Goal: Contribute content: Contribute content

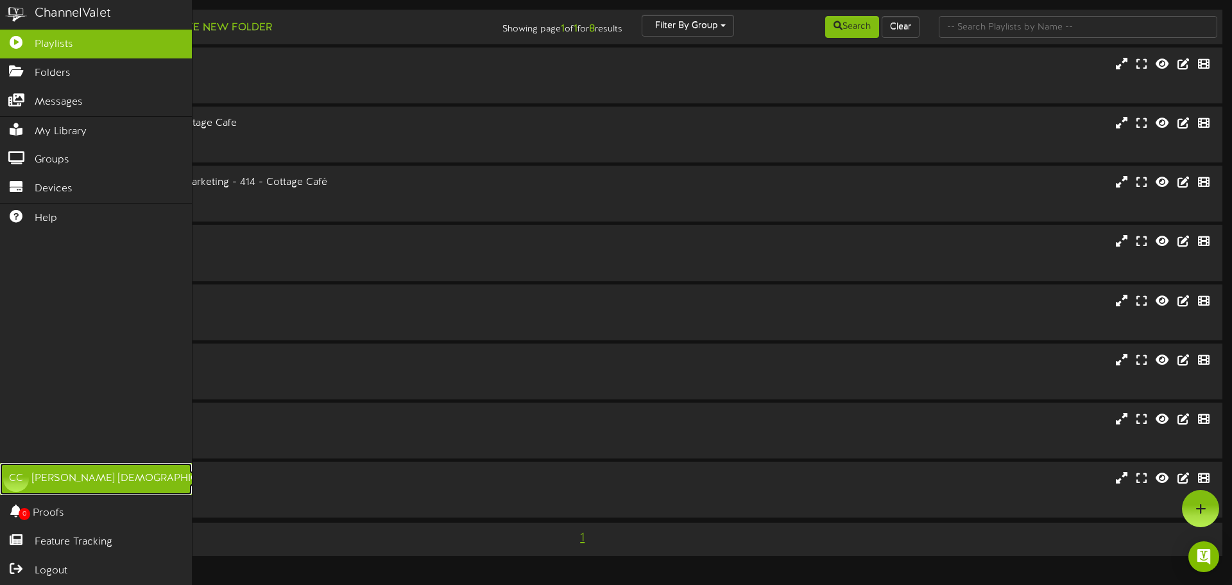
click at [6, 484] on div "CC" at bounding box center [16, 479] width 26 height 26
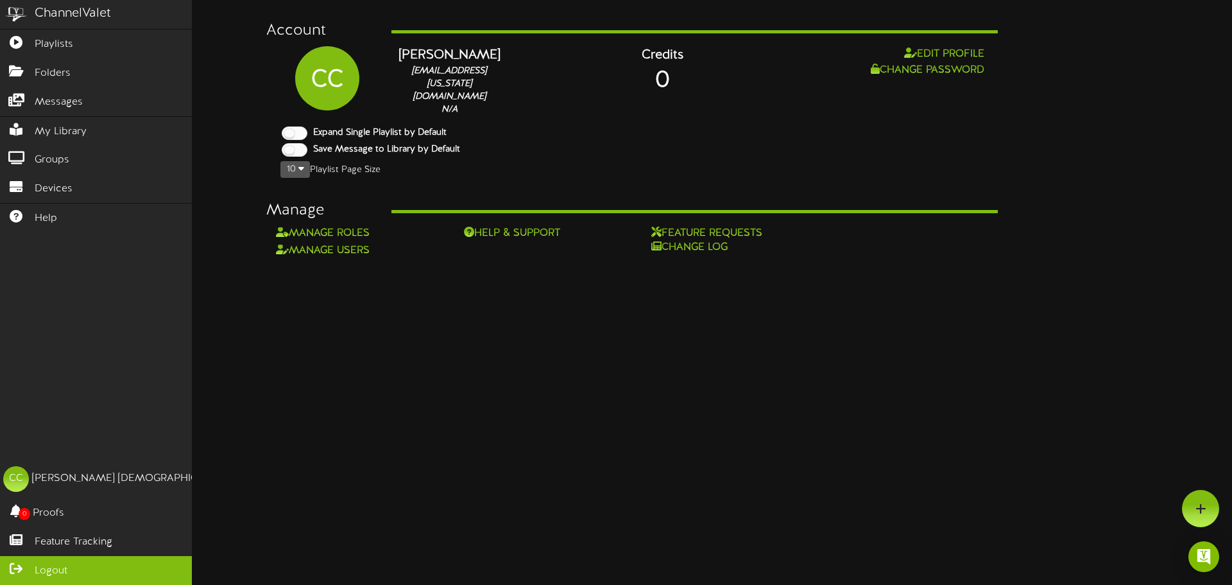
click at [51, 564] on span "Logout" at bounding box center [51, 570] width 33 height 15
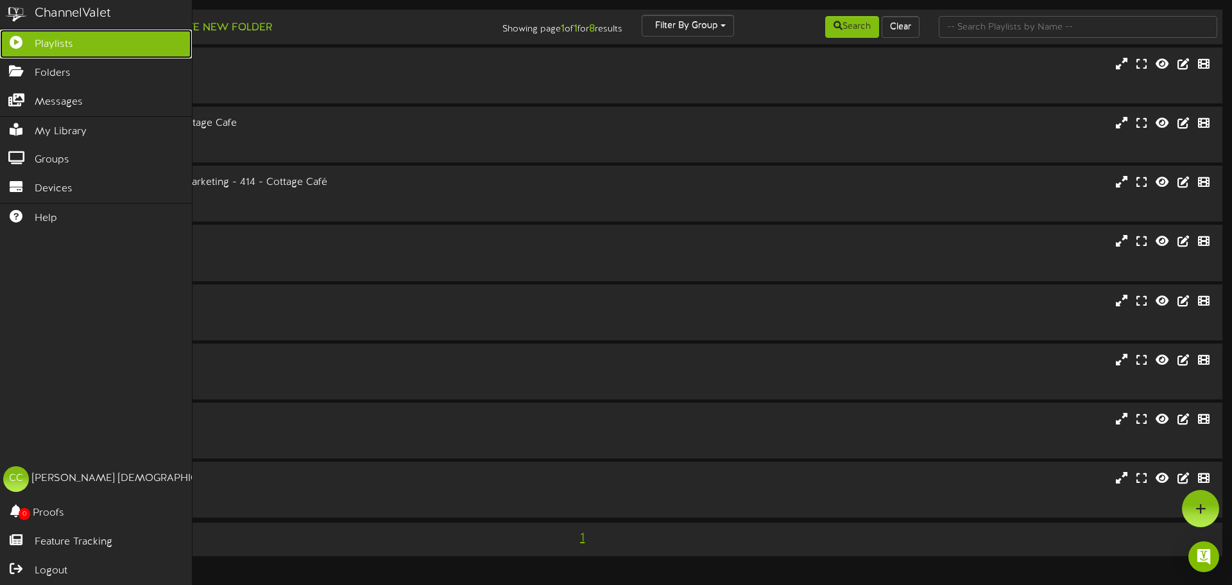
click at [53, 46] on span "Playlists" at bounding box center [54, 44] width 39 height 15
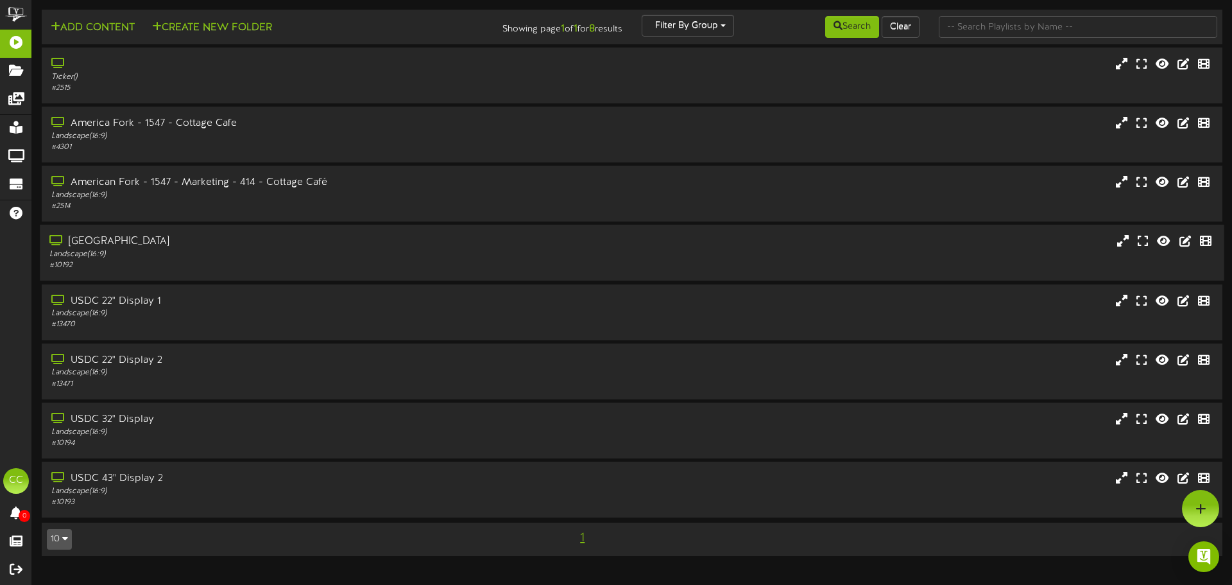
click at [234, 252] on div "Landscape ( 16:9 )" at bounding box center [286, 254] width 474 height 11
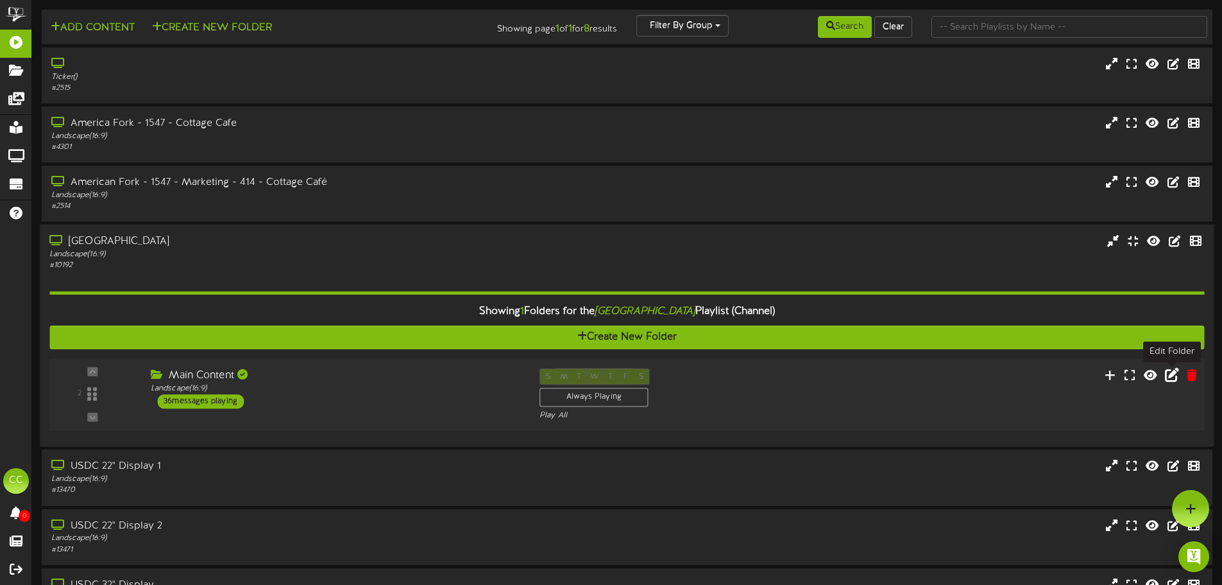
click at [1172, 380] on icon at bounding box center [1172, 375] width 14 height 14
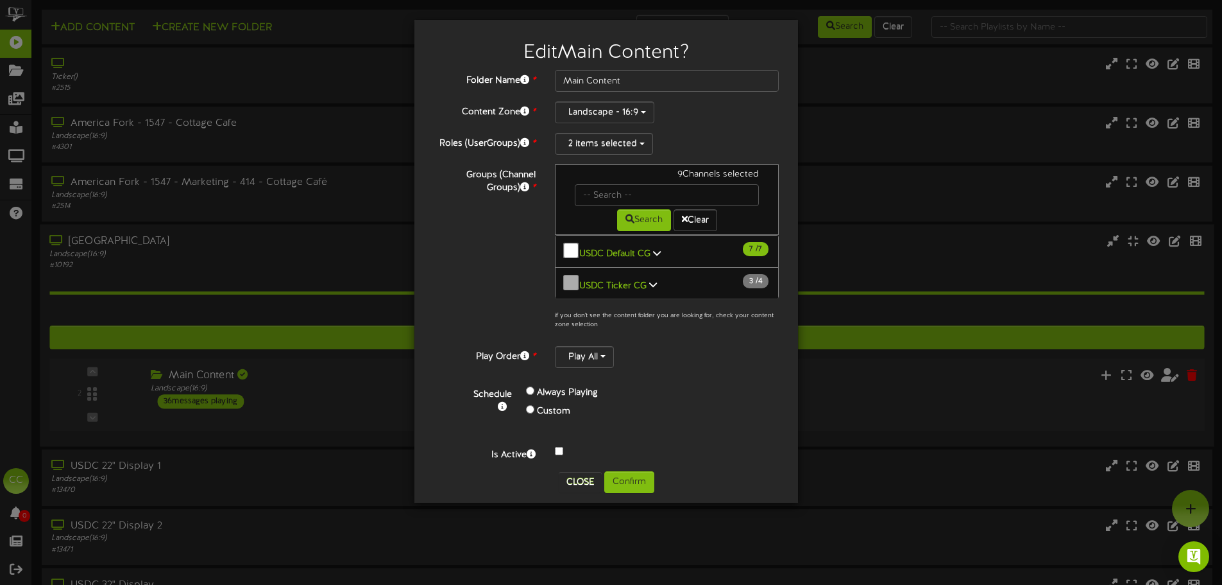
scroll to position [1, 0]
click at [574, 475] on button "Close" at bounding box center [580, 482] width 43 height 21
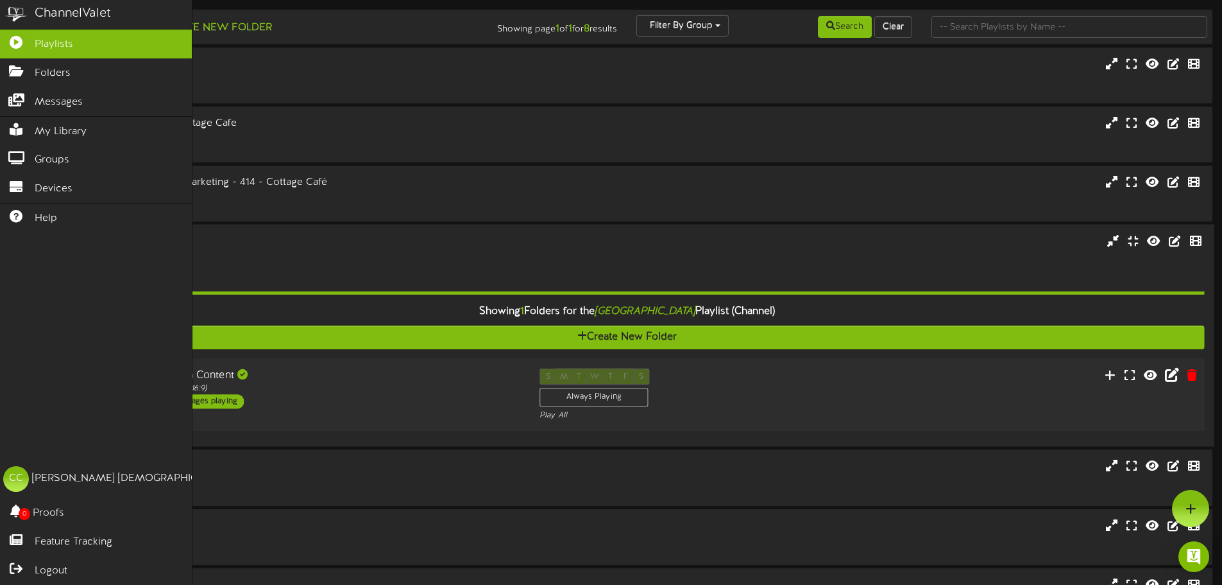
click at [13, 262] on div "ChannelValet Playlists Folders Messages My Library Groups Devices Help CC [PERS…" at bounding box center [96, 292] width 193 height 585
click at [41, 67] on span "Folders" at bounding box center [53, 73] width 36 height 15
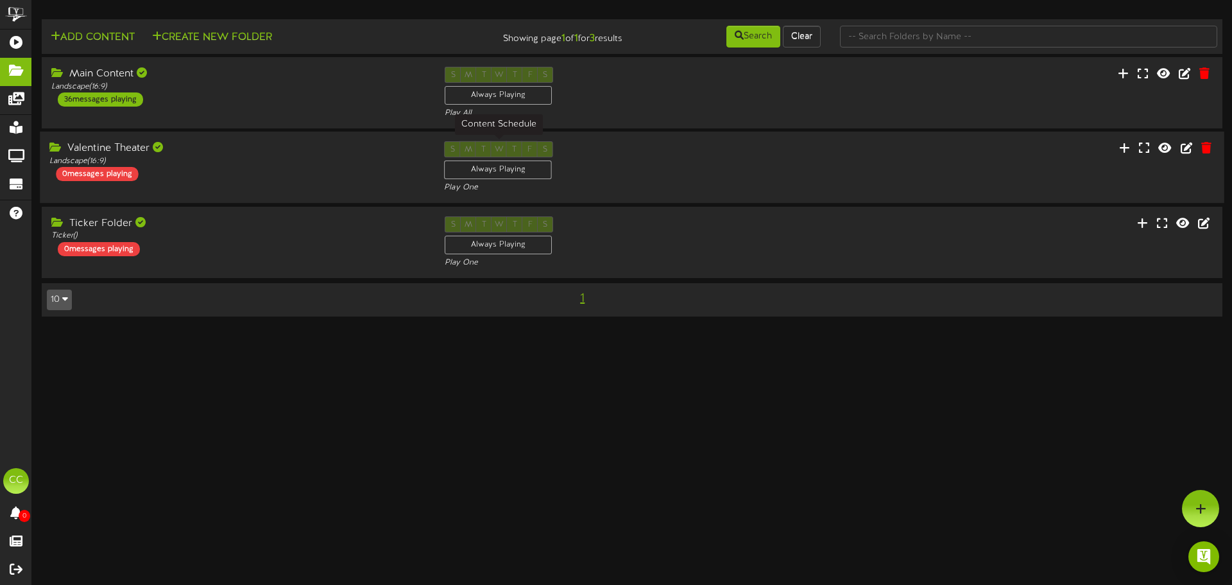
click at [536, 175] on div "Always Playing" at bounding box center [498, 169] width 108 height 19
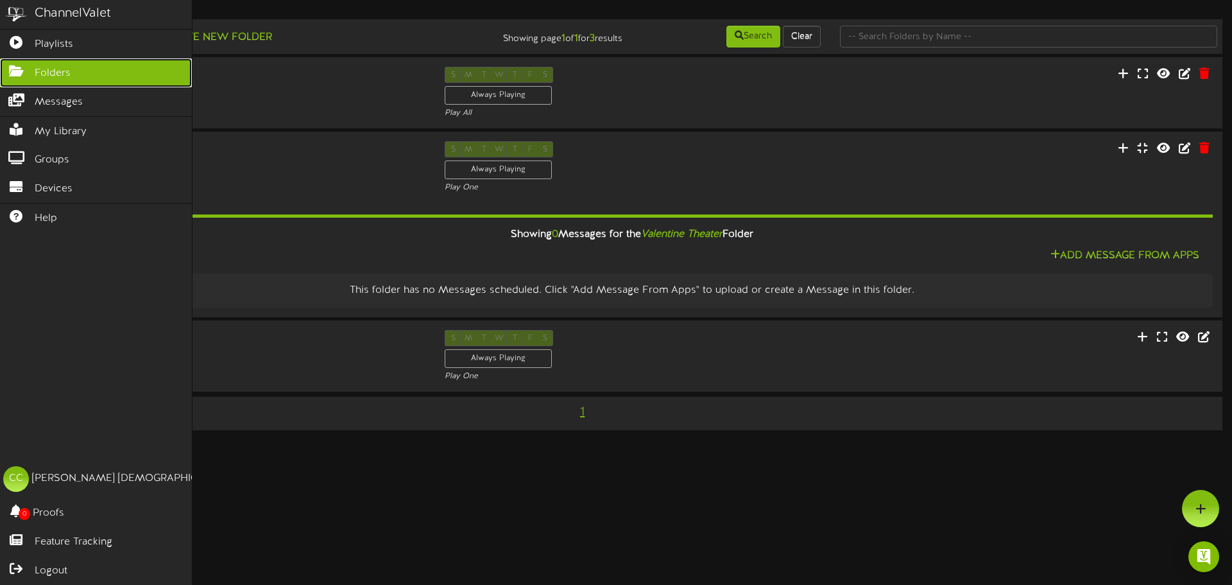
click at [9, 69] on icon at bounding box center [16, 70] width 32 height 10
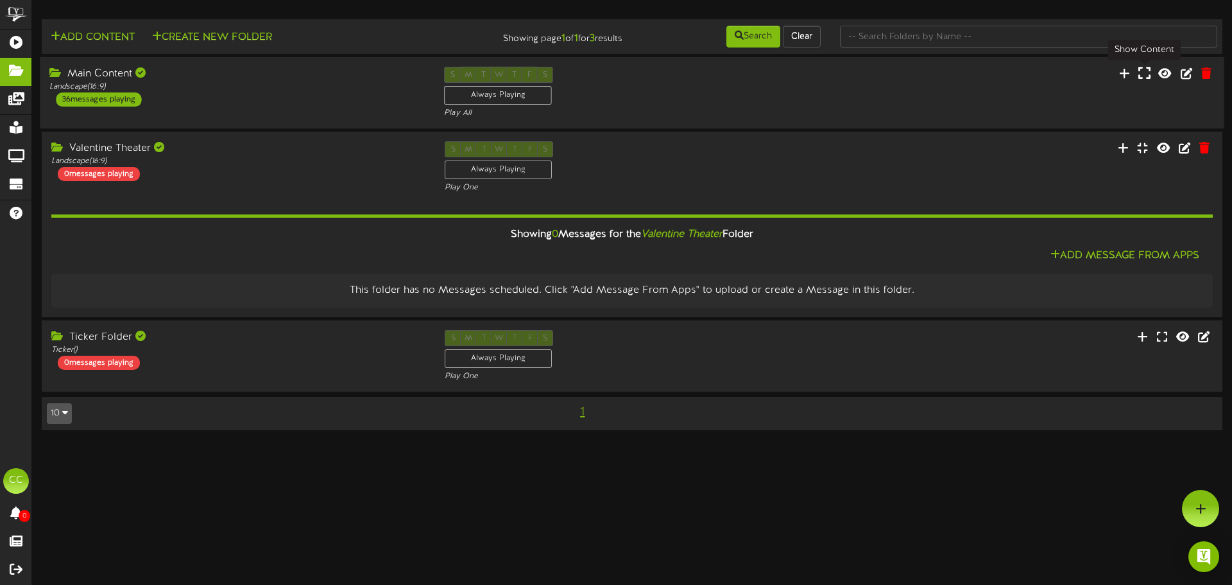
click at [1149, 80] on icon at bounding box center [1144, 73] width 12 height 14
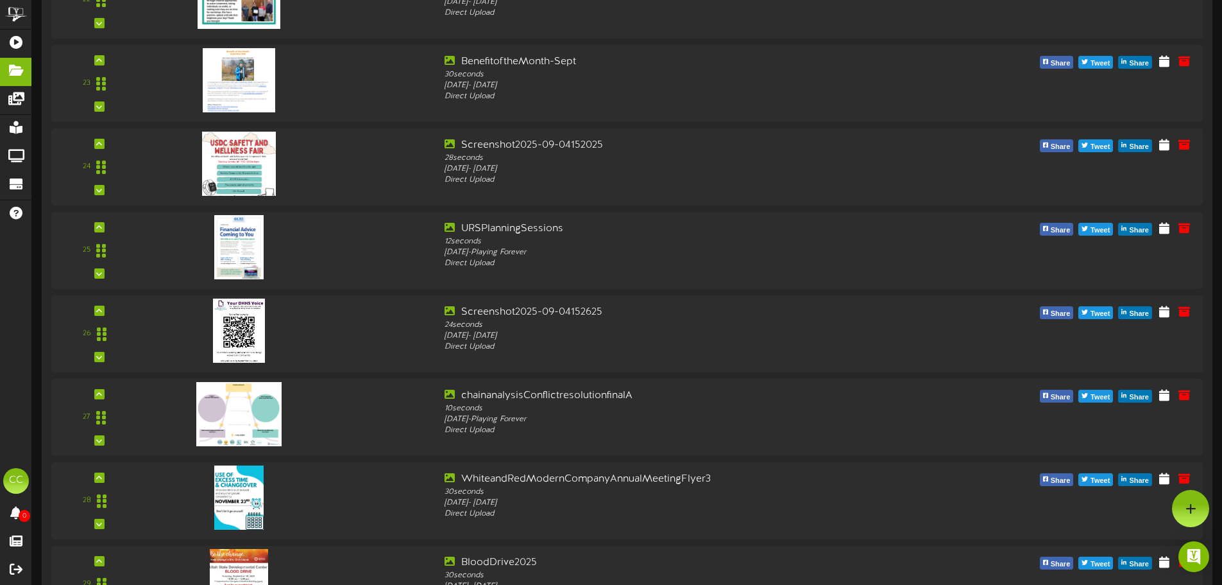
scroll to position [1476, 0]
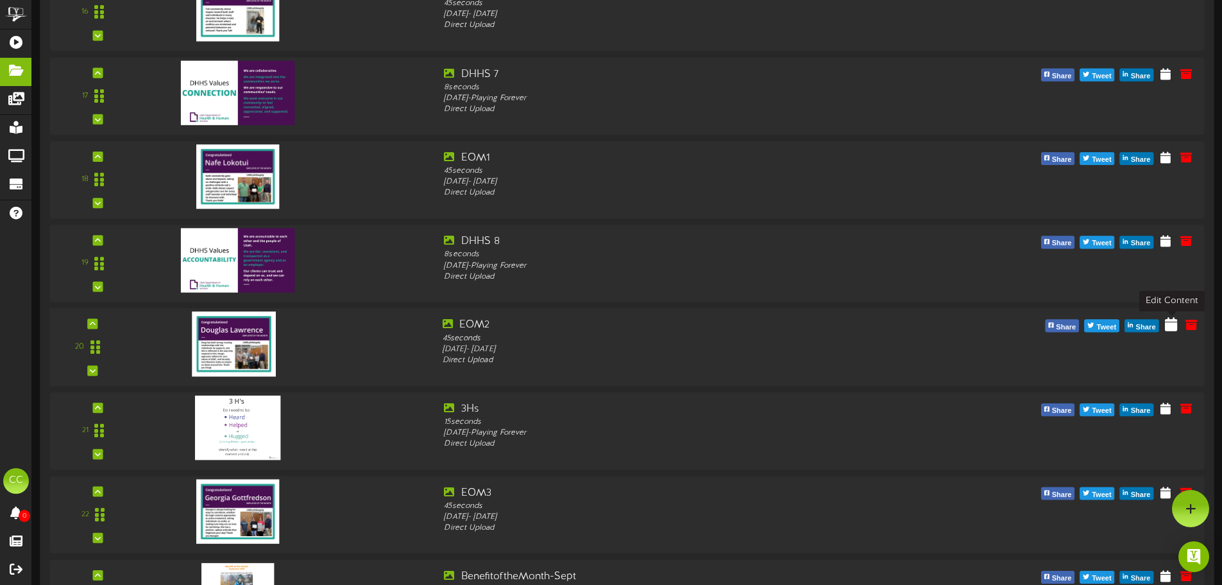
click at [1164, 325] on button at bounding box center [1171, 326] width 21 height 20
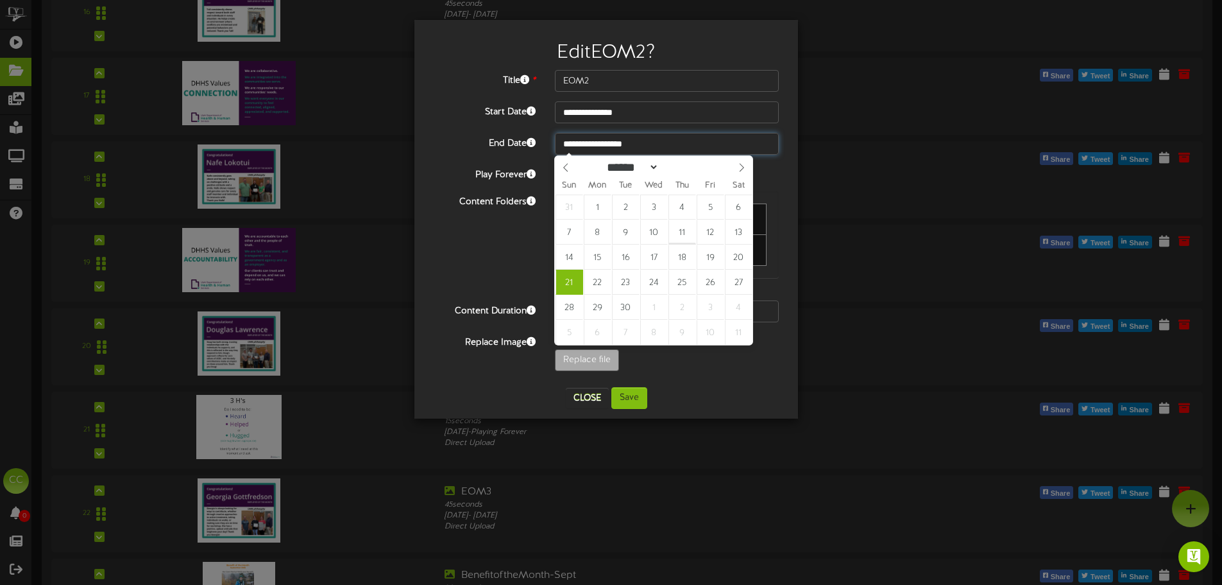
click at [612, 143] on input "**********" at bounding box center [667, 144] width 224 height 22
type input "**********"
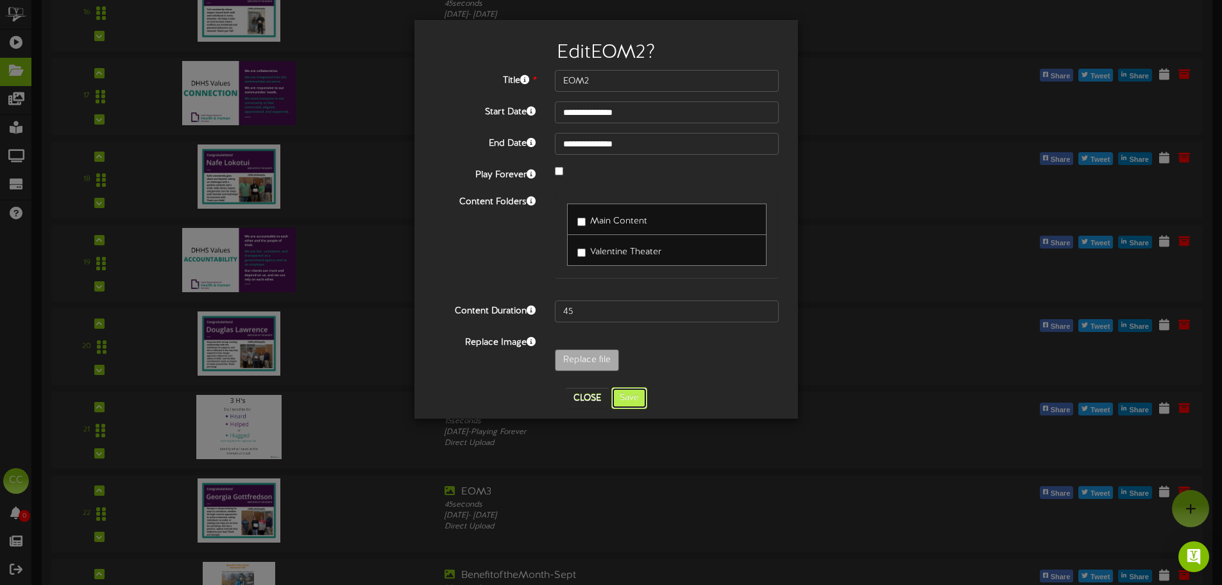
click at [619, 398] on button "Save" at bounding box center [630, 398] width 36 height 22
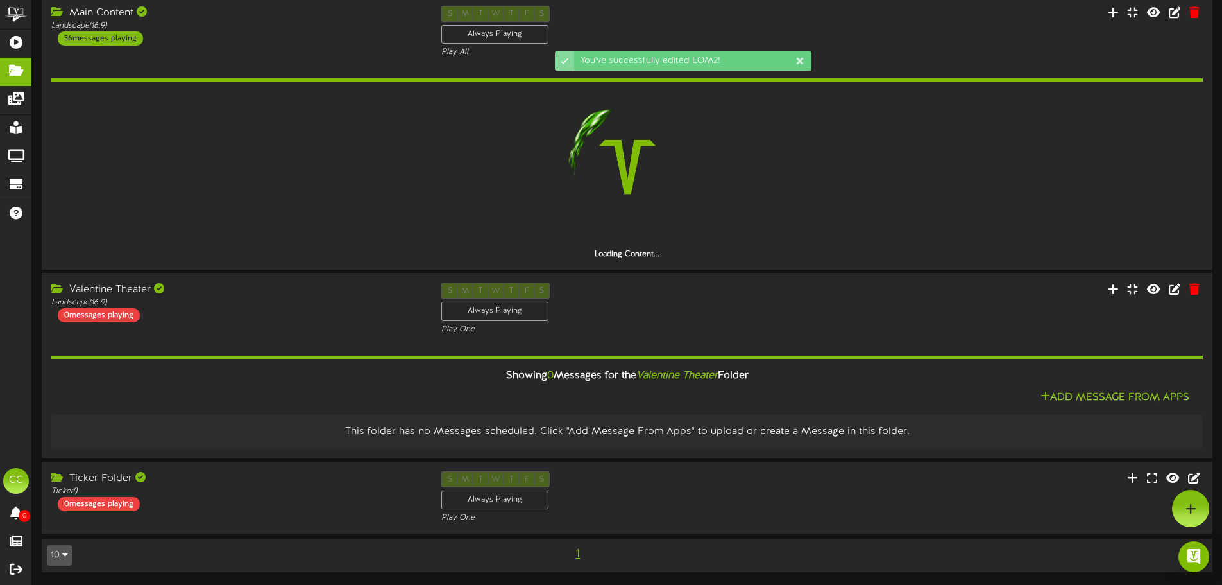
scroll to position [61, 0]
click at [21, 93] on icon at bounding box center [16, 97] width 32 height 10
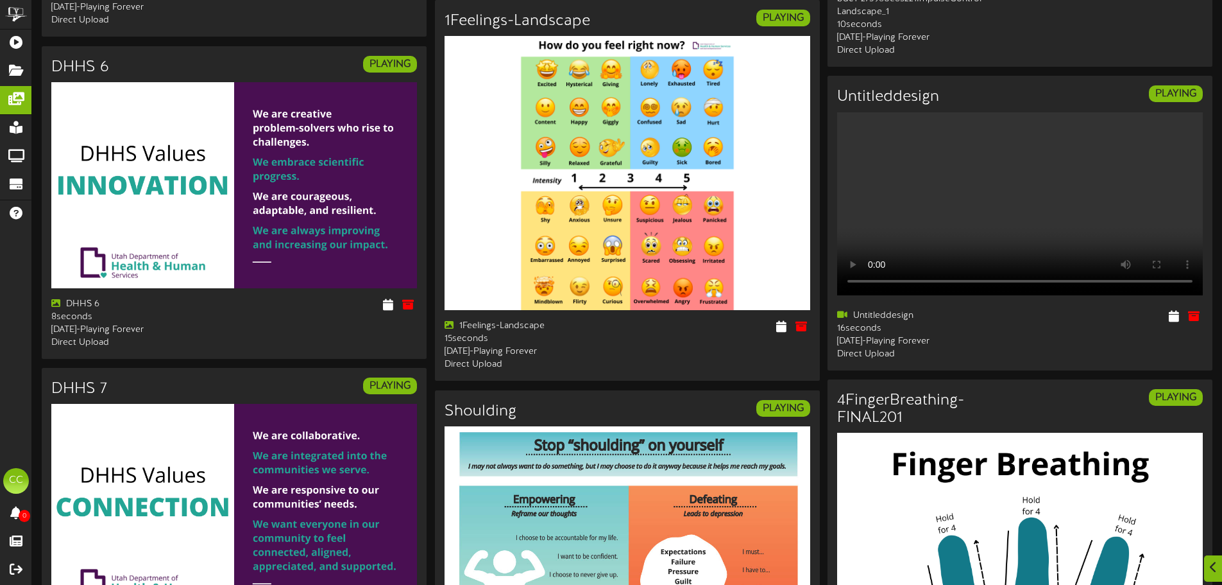
scroll to position [2107, 0]
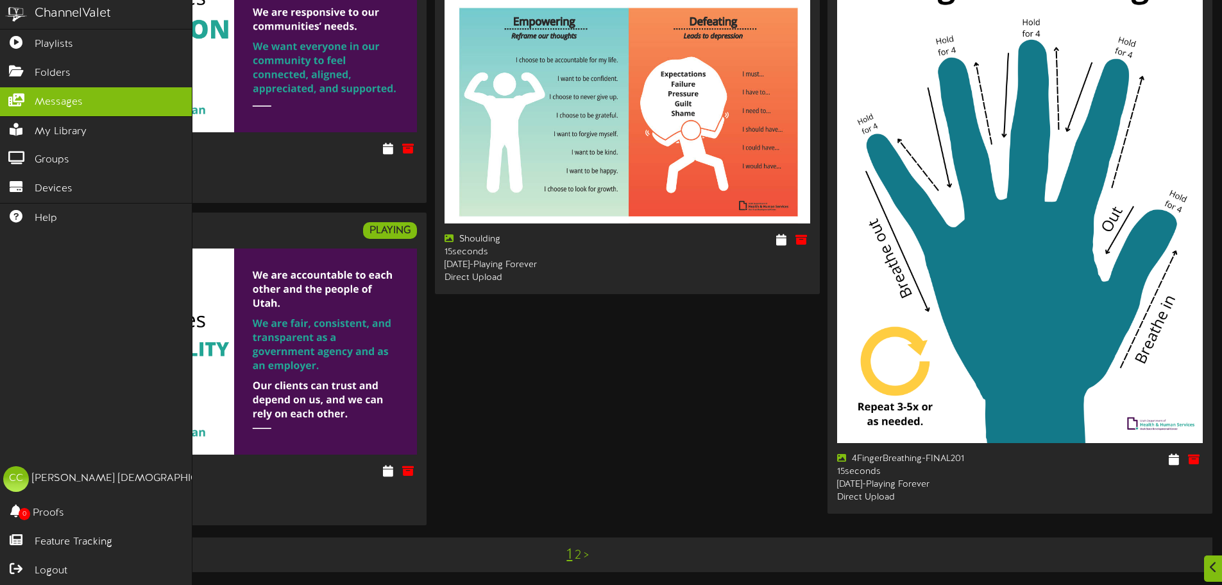
click at [17, 271] on div "ChannelValet Playlists Folders Messages My Library Groups Devices Help CC Cynth…" at bounding box center [96, 292] width 193 height 585
click at [51, 130] on span "My Library" at bounding box center [61, 131] width 52 height 15
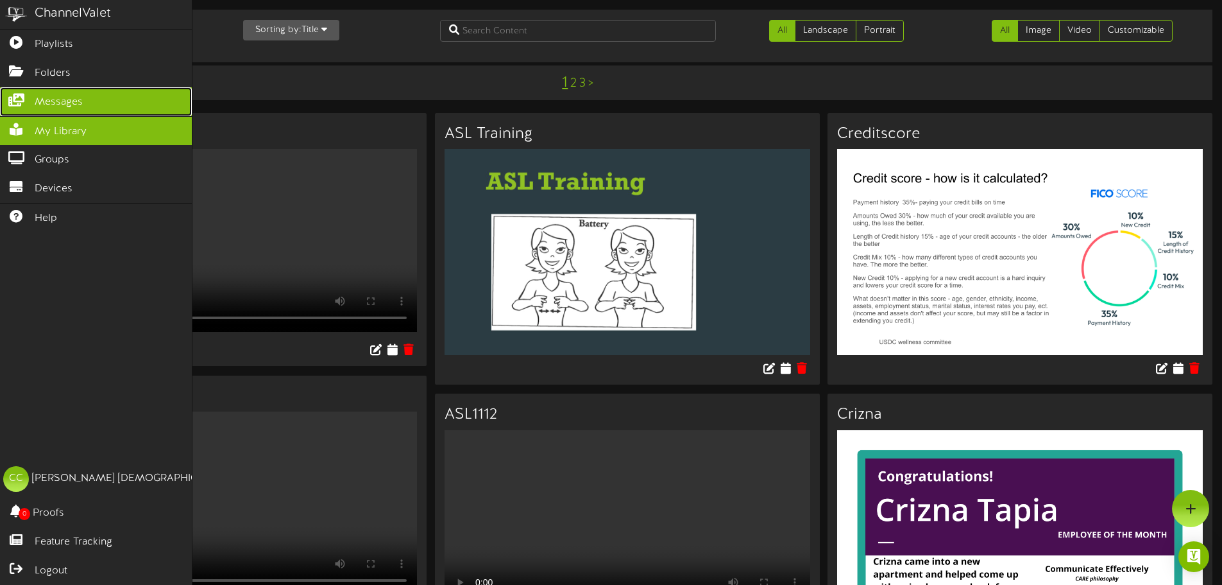
click at [34, 100] on link "Messages" at bounding box center [96, 101] width 192 height 29
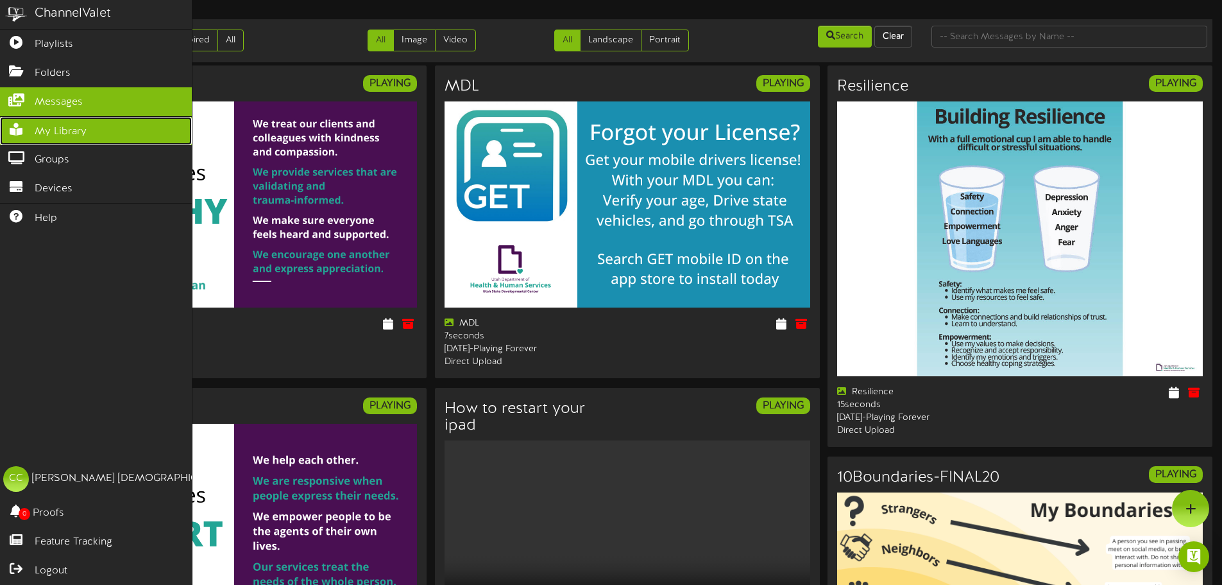
click at [20, 130] on icon at bounding box center [16, 128] width 32 height 10
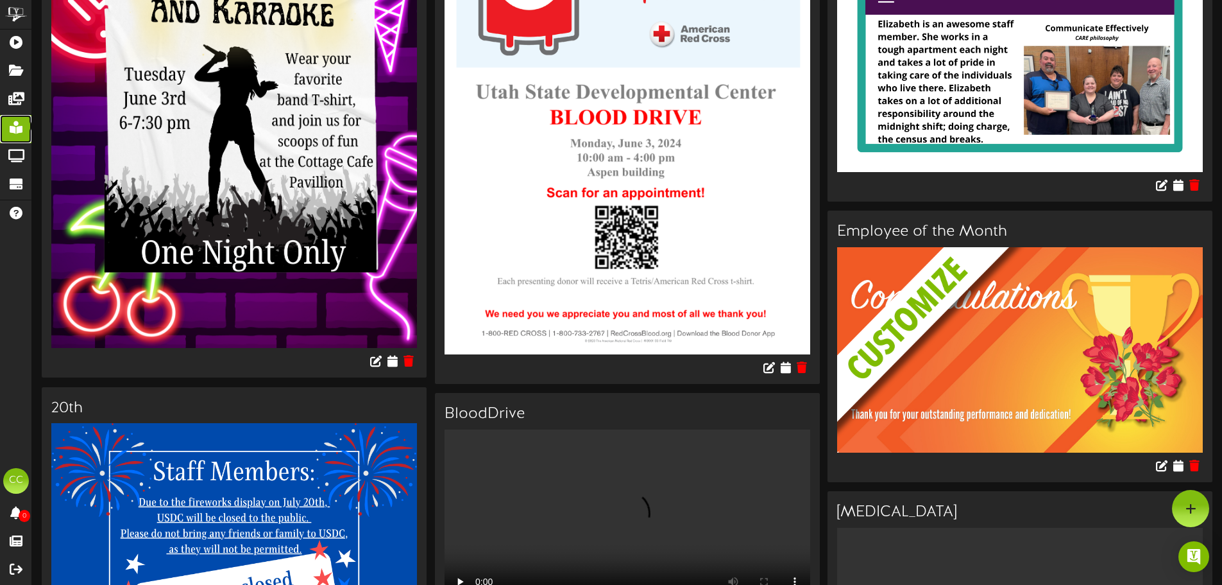
scroll to position [6032, 0]
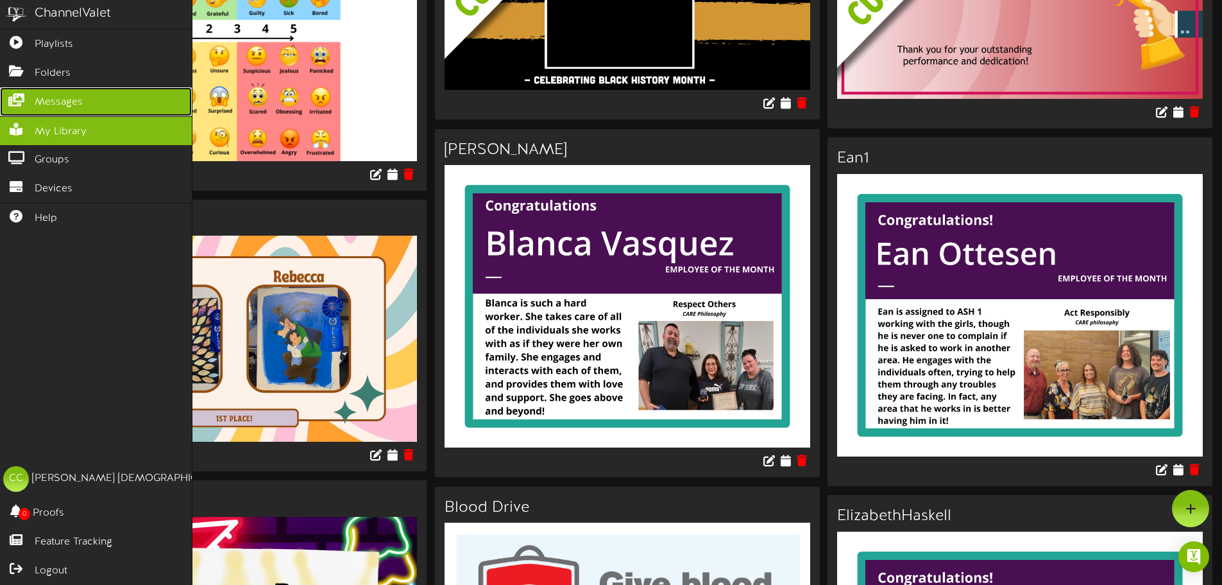
click at [24, 91] on link "Messages" at bounding box center [96, 101] width 192 height 29
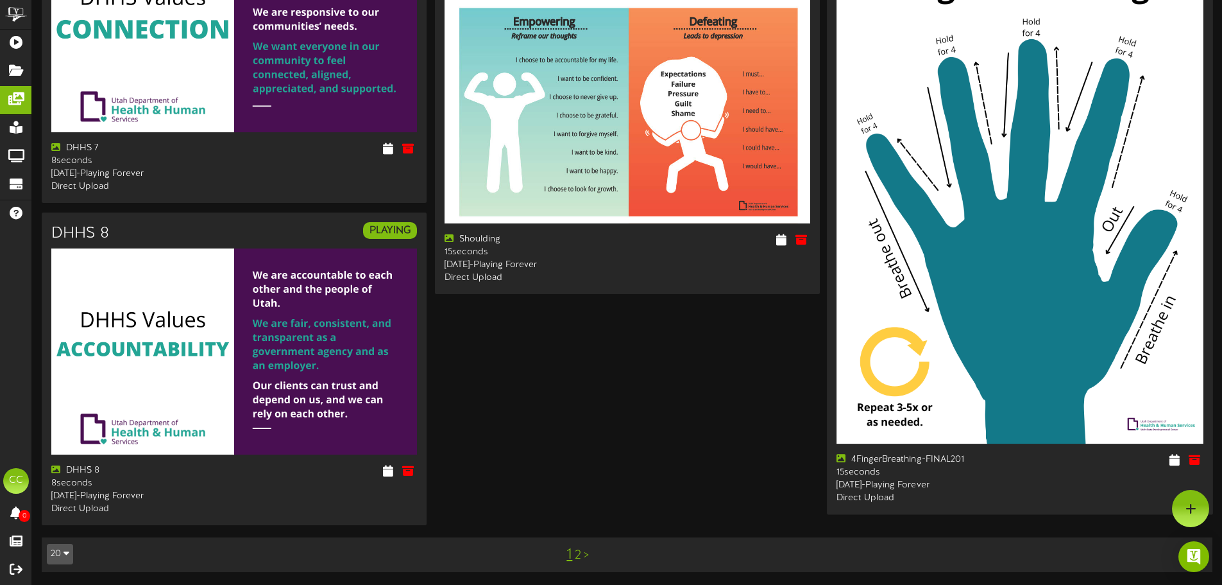
scroll to position [1401, 0]
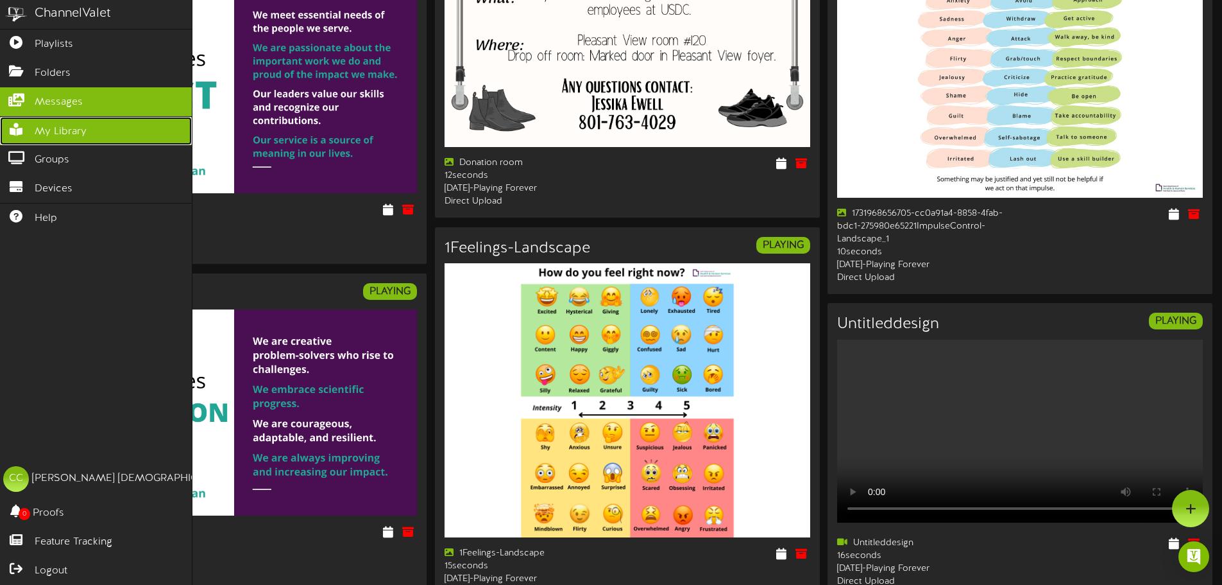
click at [56, 135] on span "My Library" at bounding box center [61, 131] width 52 height 15
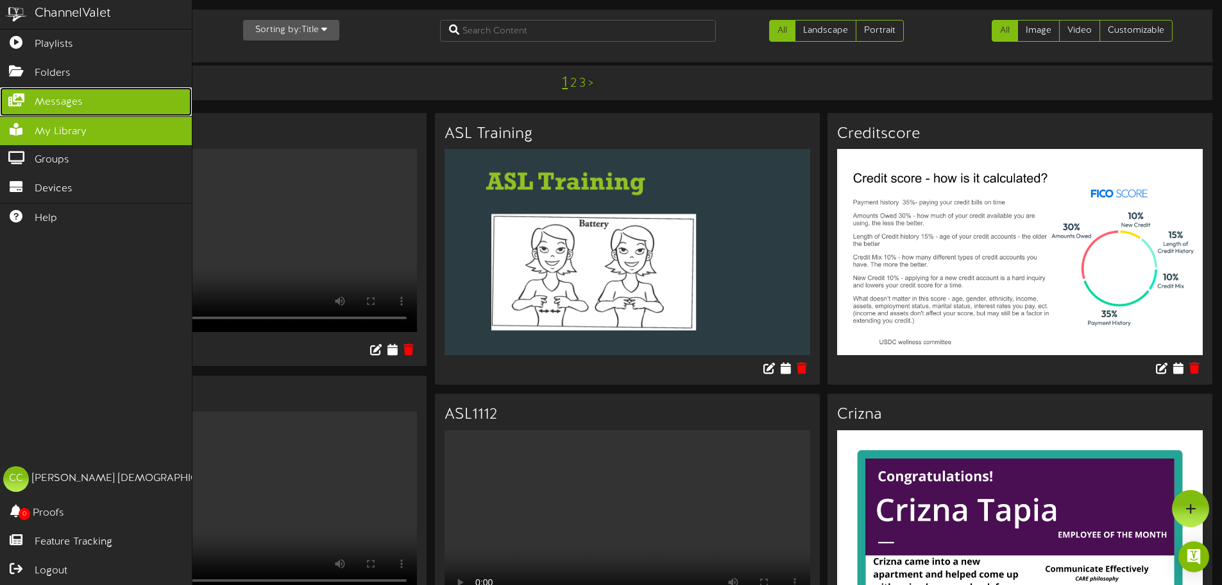
click at [28, 107] on link "Messages" at bounding box center [96, 101] width 192 height 29
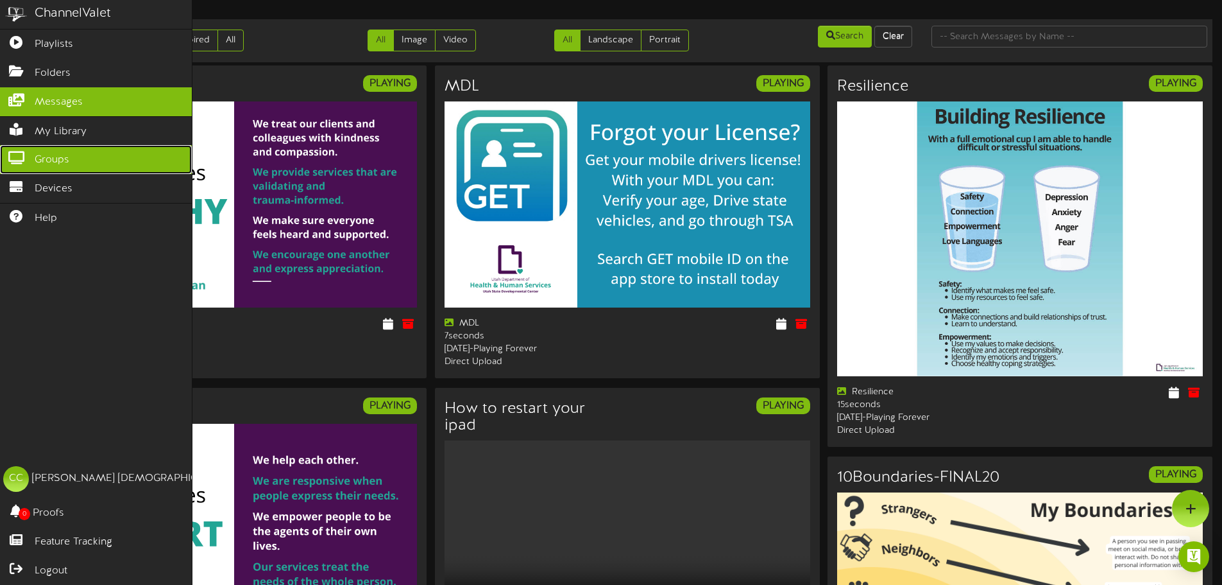
click at [31, 158] on icon at bounding box center [16, 156] width 32 height 10
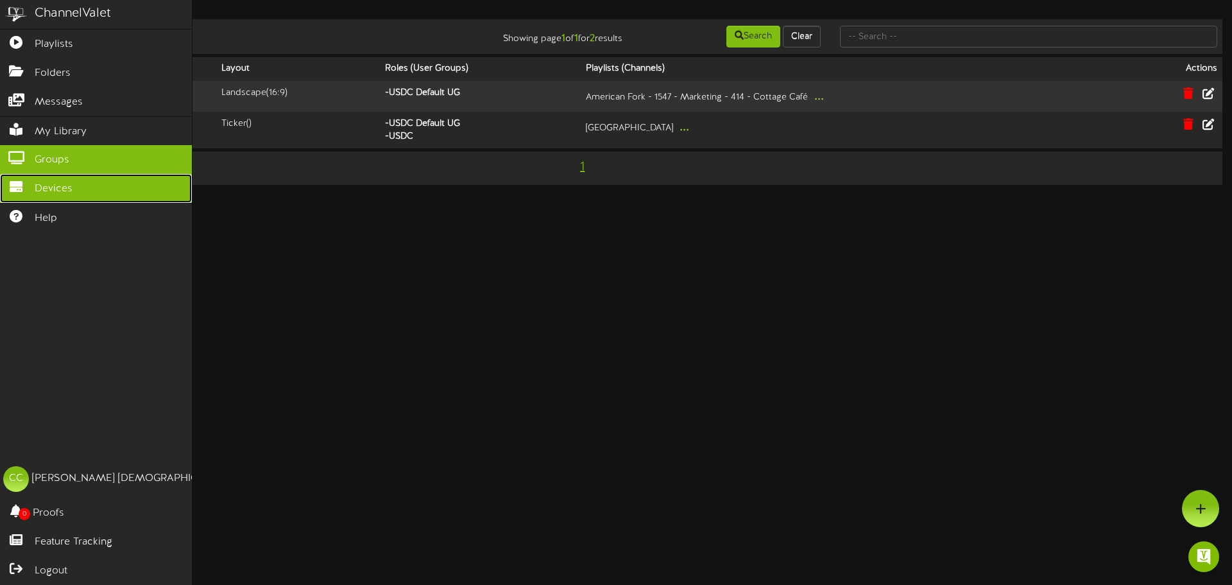
click at [16, 185] on icon at bounding box center [16, 185] width 32 height 10
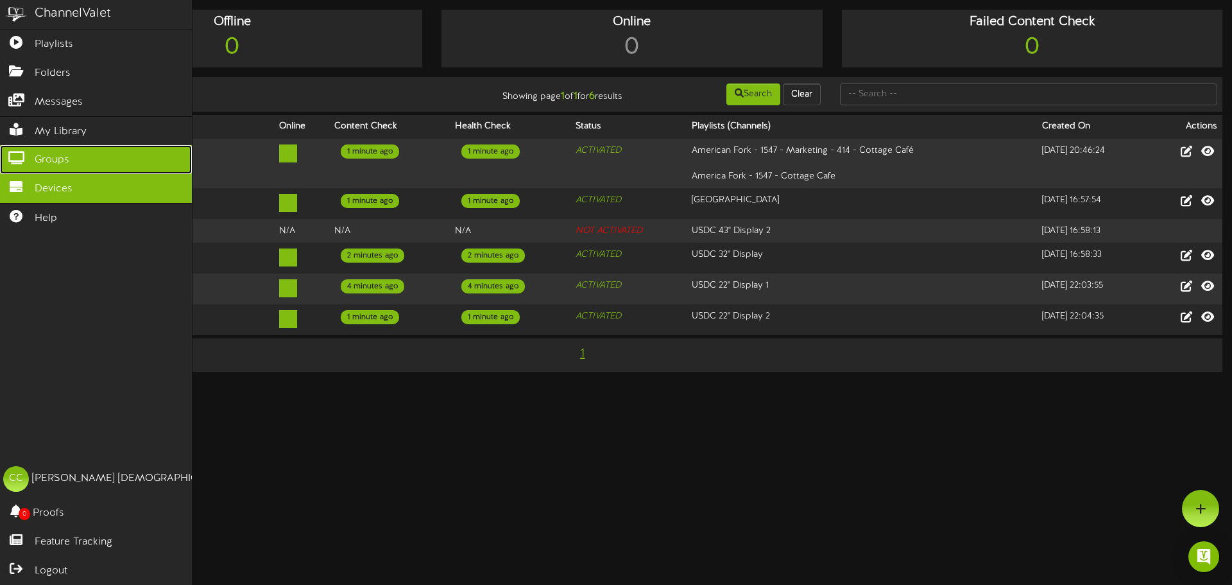
click at [28, 159] on link "Groups" at bounding box center [96, 159] width 192 height 29
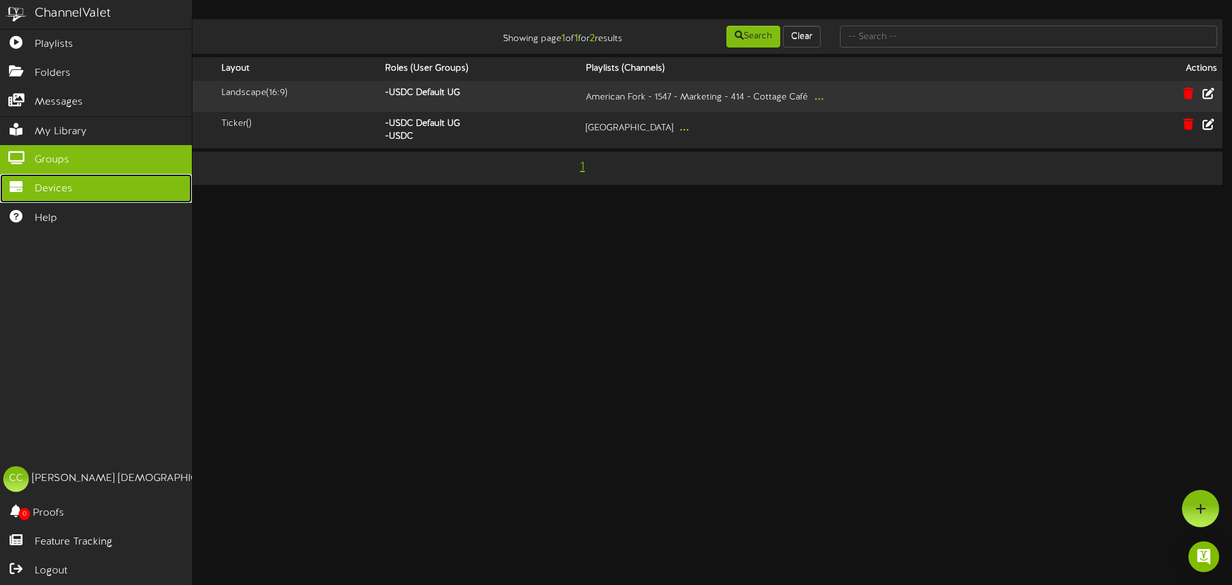
click at [13, 174] on link "Devices" at bounding box center [96, 188] width 192 height 29
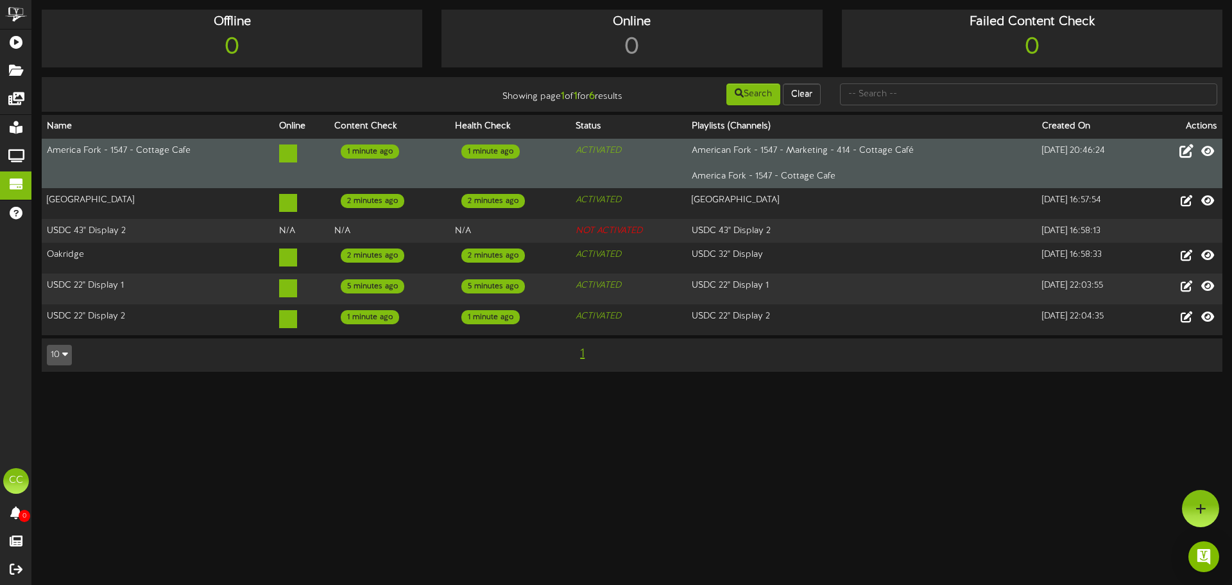
click at [1188, 153] on icon at bounding box center [1186, 151] width 14 height 14
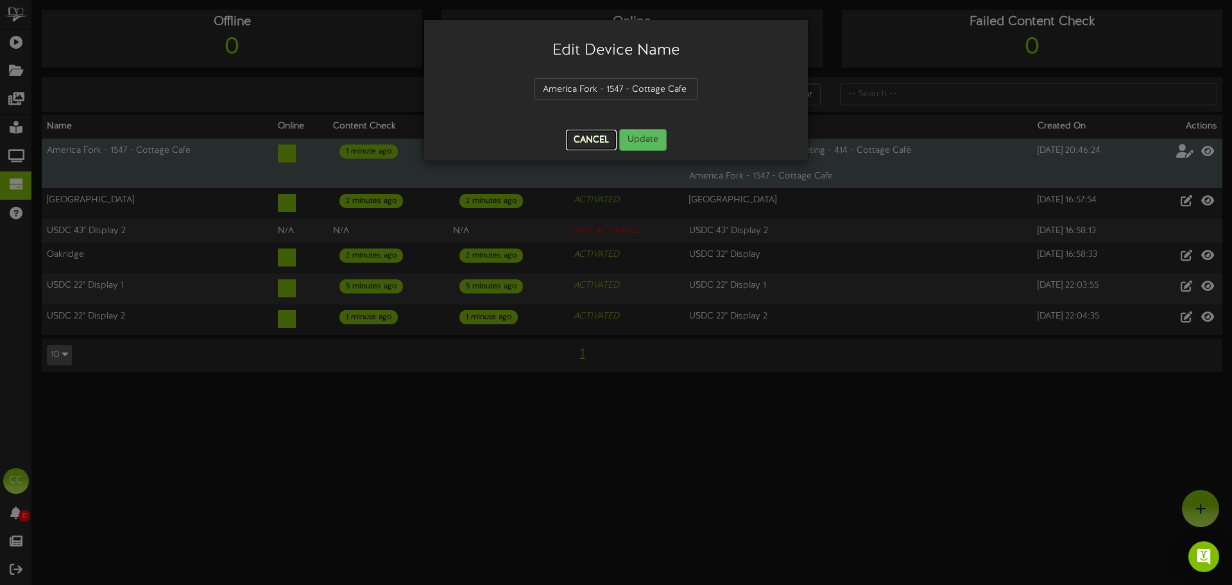
click at [582, 143] on button "Cancel" at bounding box center [591, 140] width 51 height 21
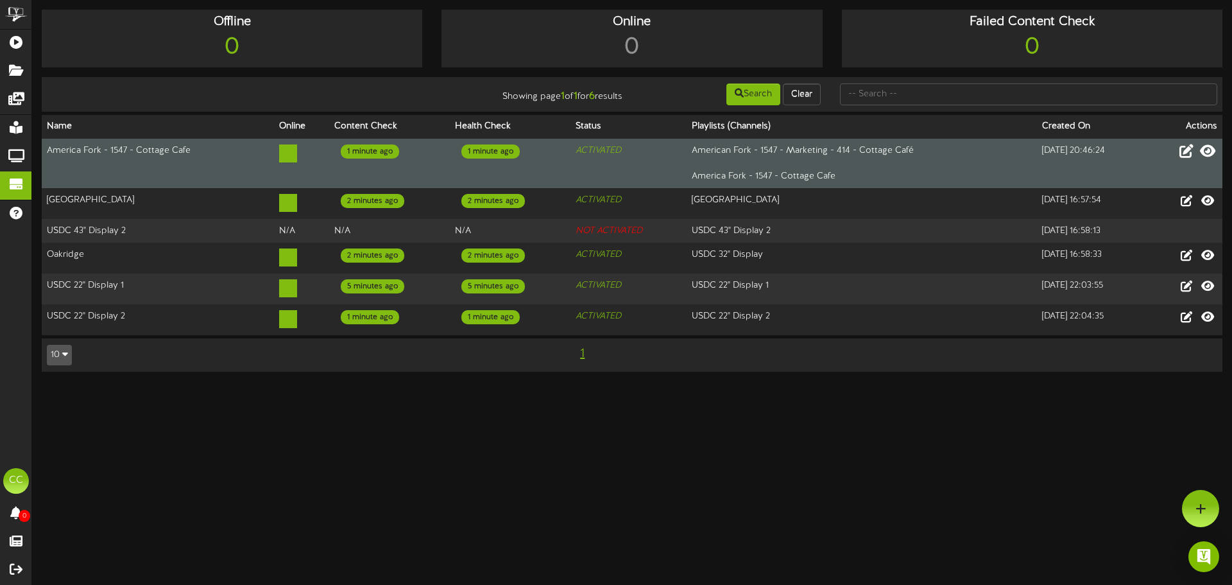
click at [1204, 155] on icon at bounding box center [1207, 151] width 15 height 14
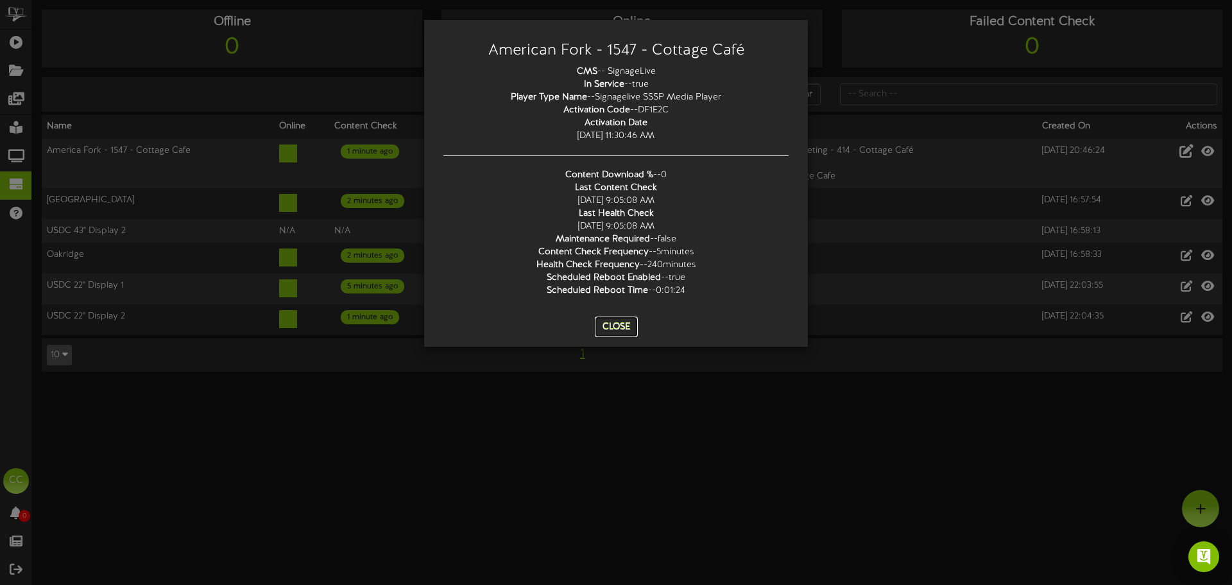
click at [618, 323] on button "Close" at bounding box center [616, 326] width 43 height 21
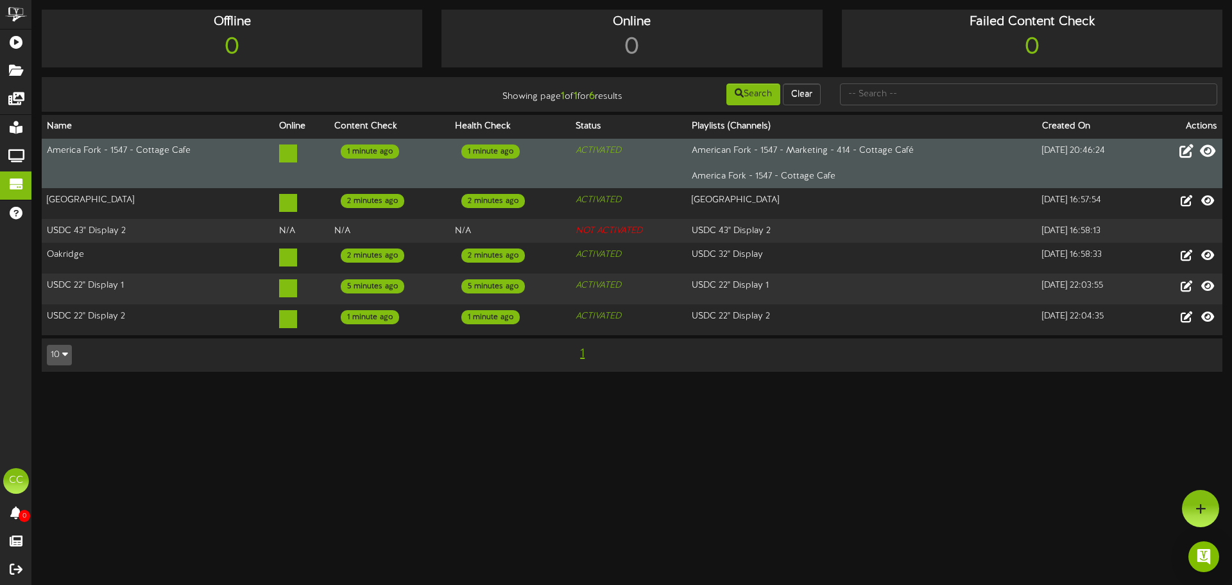
click at [1203, 150] on icon at bounding box center [1207, 151] width 15 height 14
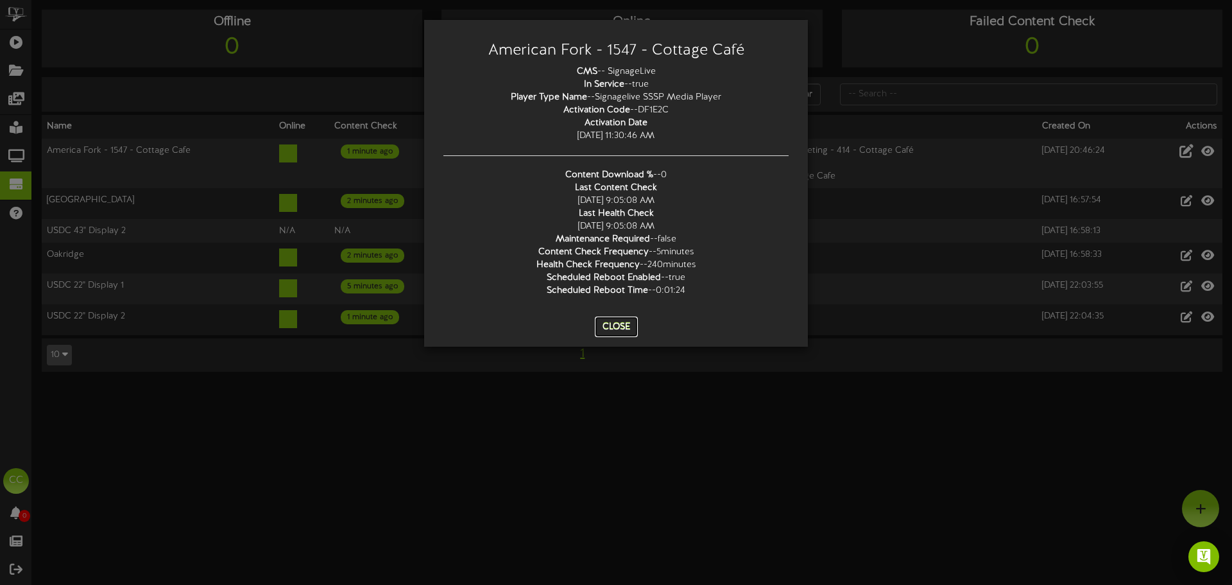
click at [625, 322] on button "Close" at bounding box center [616, 326] width 43 height 21
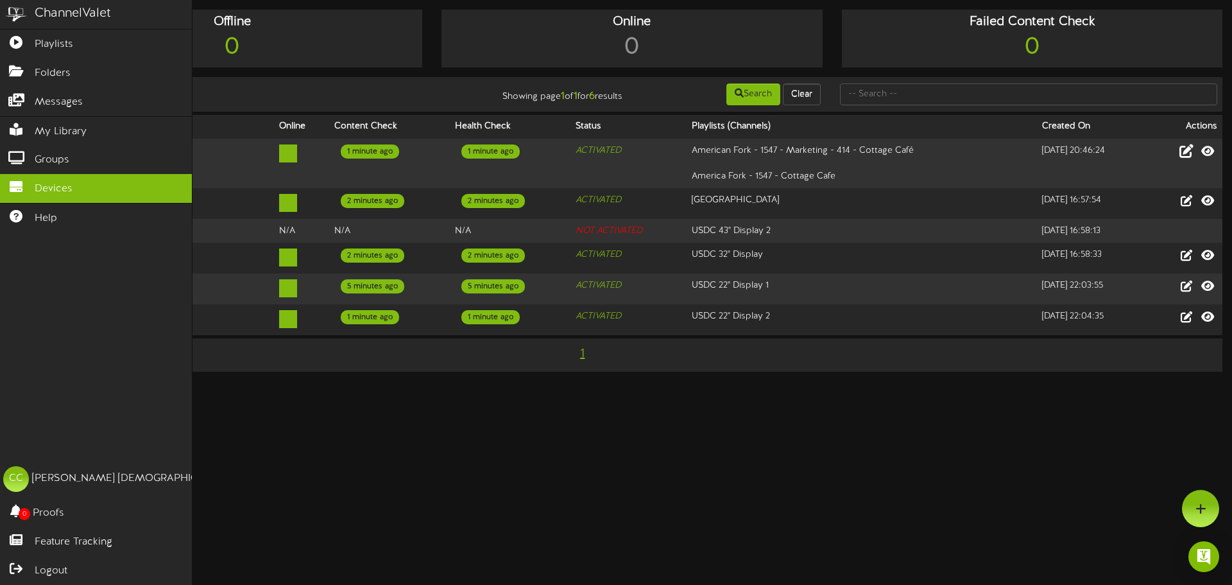
click at [10, 354] on div "ChannelValet Playlists Folders Messages My Library Groups Devices Help CC Cynth…" at bounding box center [96, 292] width 193 height 585
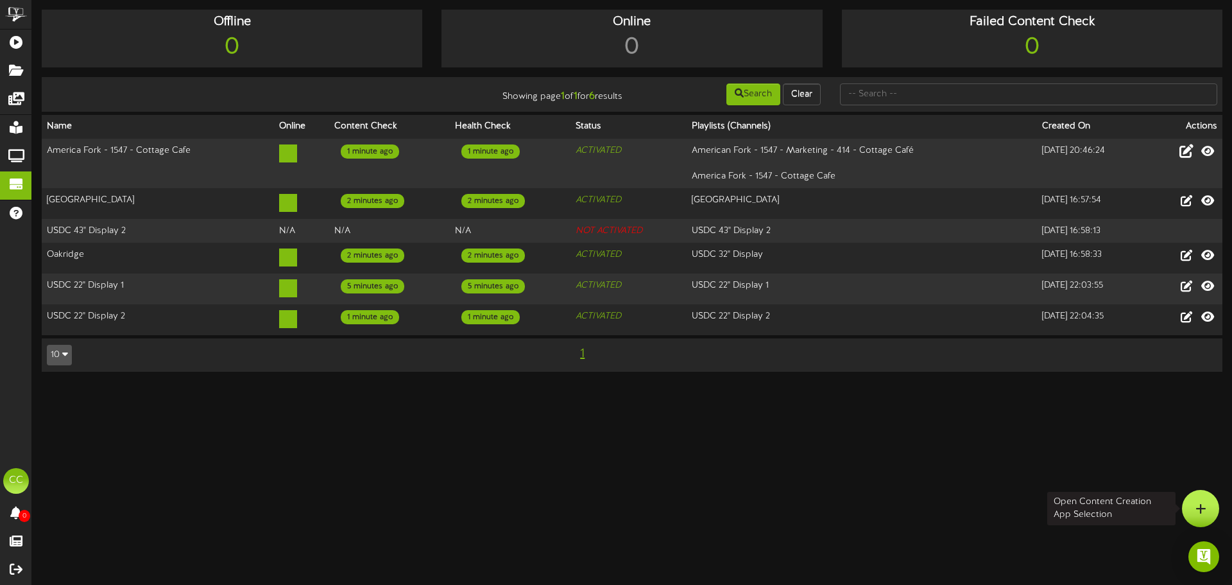
click at [1187, 499] on div at bounding box center [1200, 508] width 37 height 37
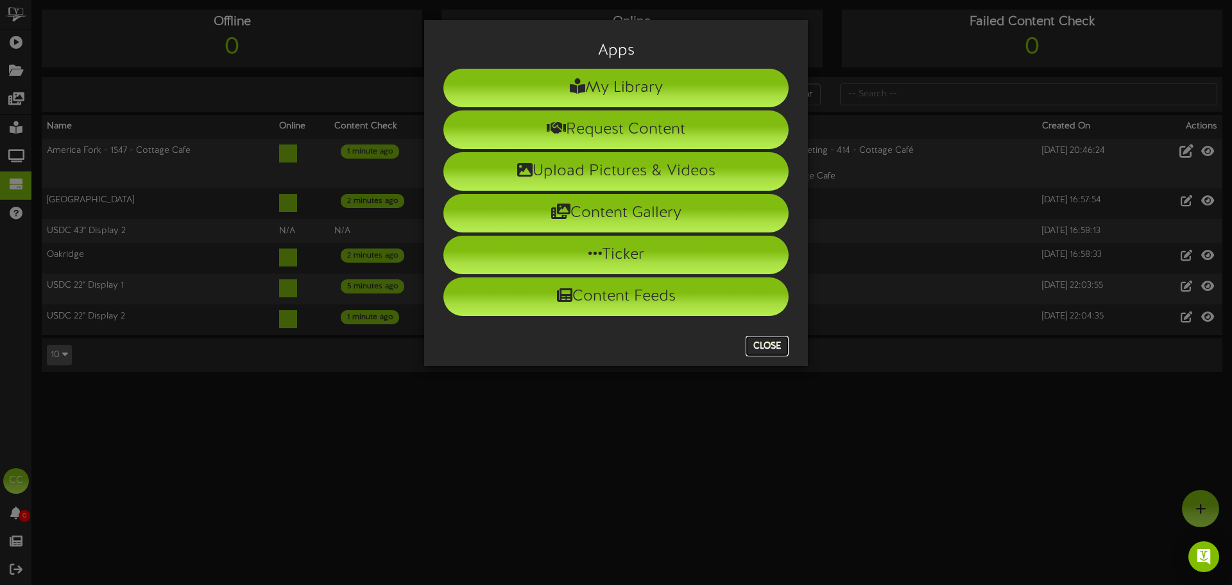
click at [773, 337] on button "Close" at bounding box center [767, 346] width 43 height 21
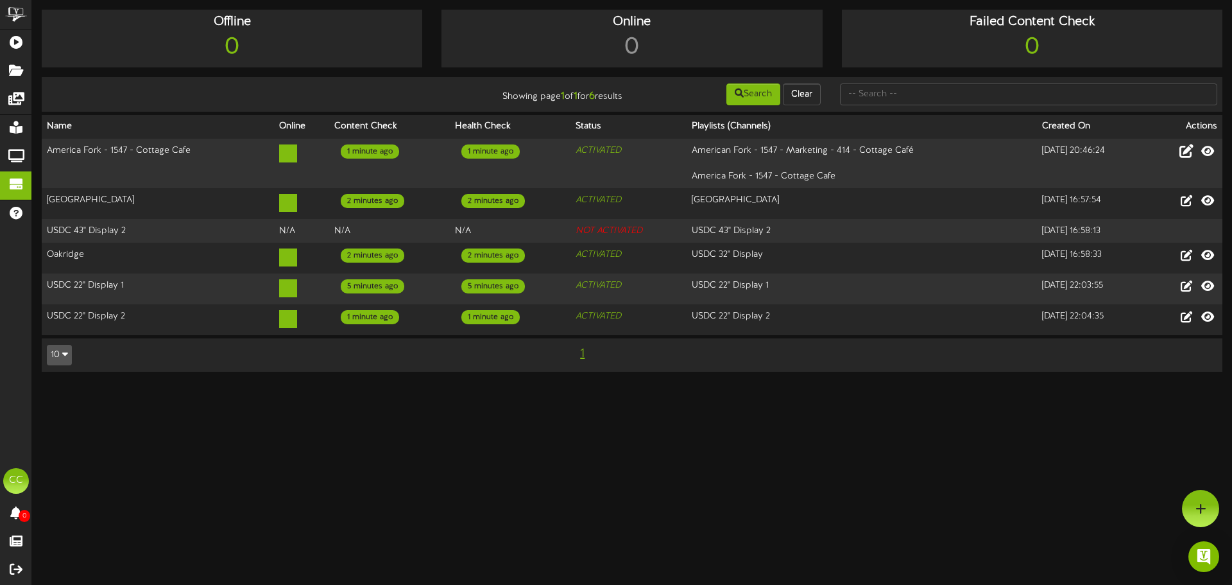
click at [1181, 384] on html "ChannelValet Playlists Folders Messages My Library Groups Devices Help CC Cynth…" at bounding box center [616, 192] width 1232 height 384
click at [1188, 504] on div at bounding box center [1200, 508] width 37 height 37
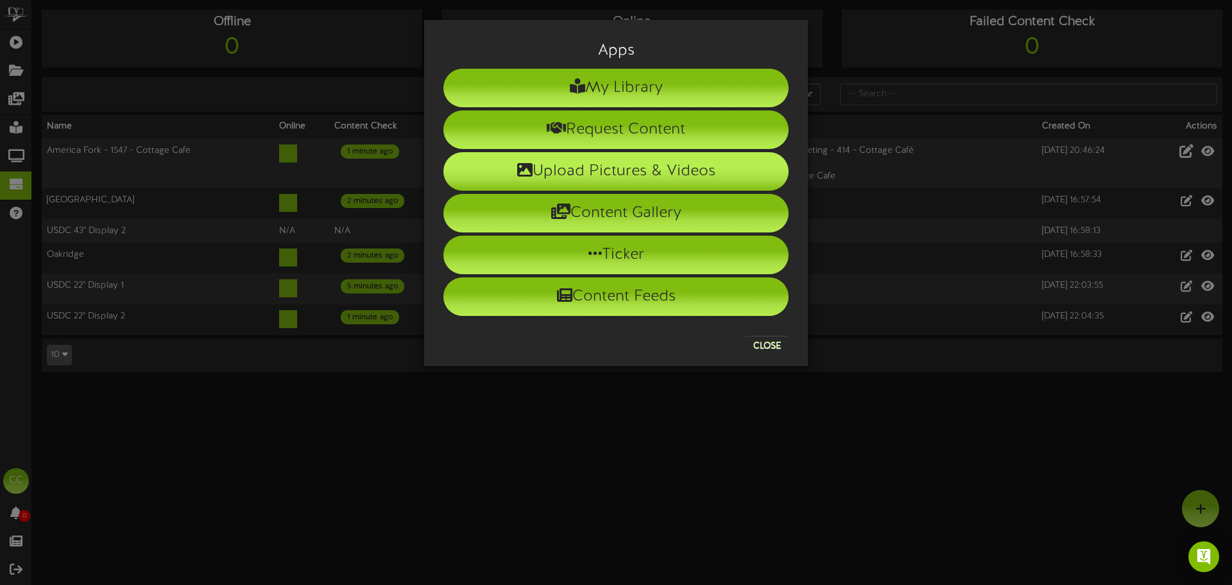
click at [635, 183] on li "Upload Pictures & Videos" at bounding box center [615, 171] width 345 height 39
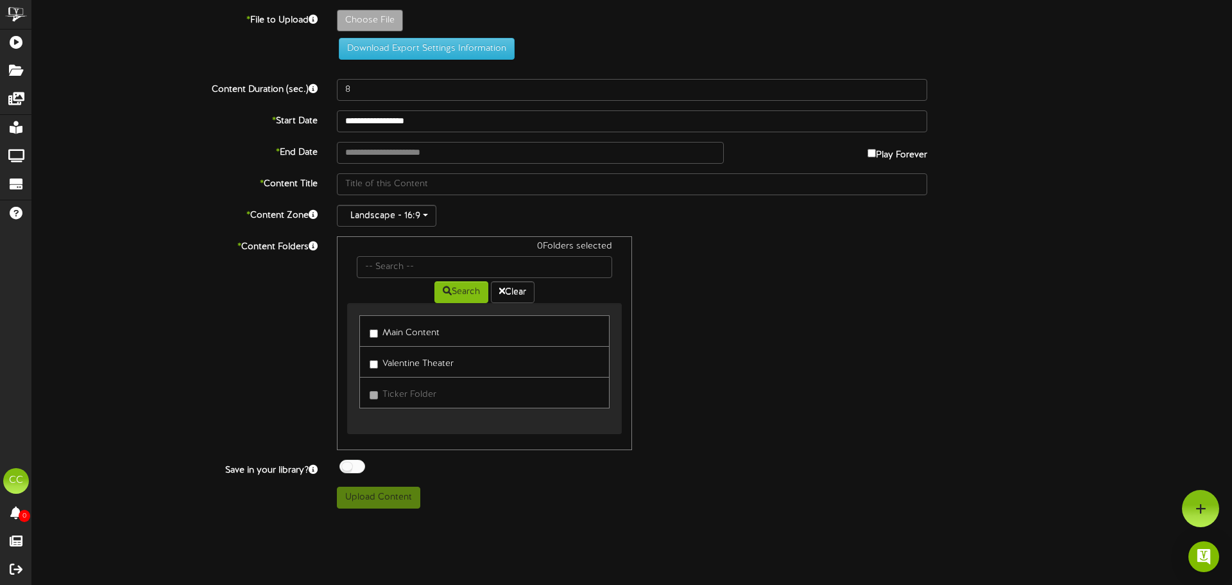
click at [285, 518] on html "ChannelValet Playlists Folders Messages My Library Groups Devices Help CC Cynth…" at bounding box center [616, 259] width 1232 height 518
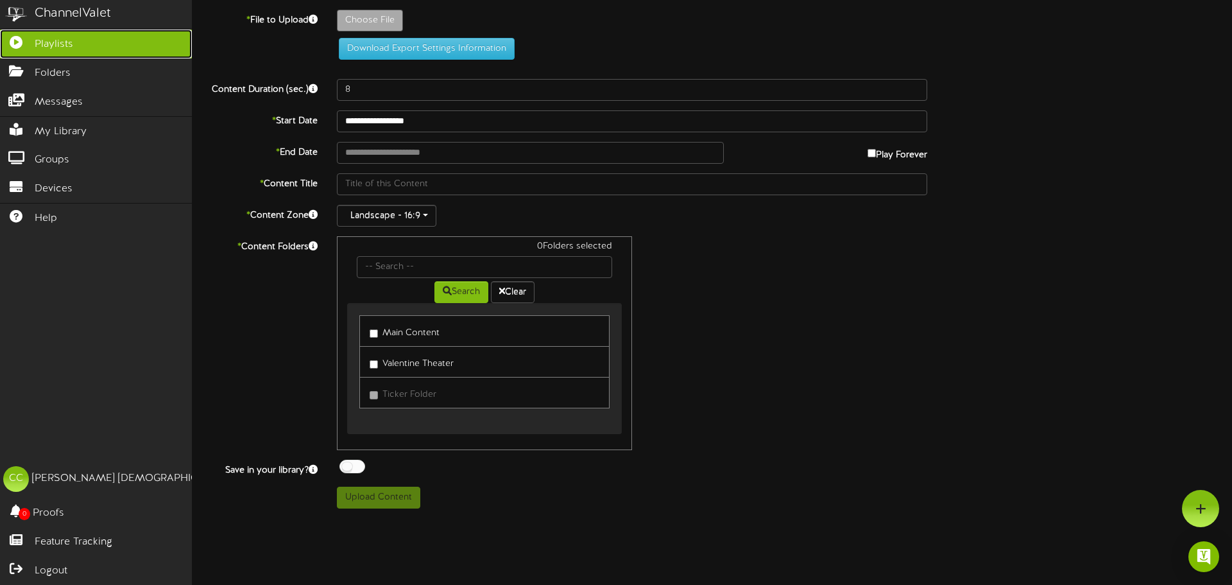
click at [62, 46] on span "Playlists" at bounding box center [54, 44] width 39 height 15
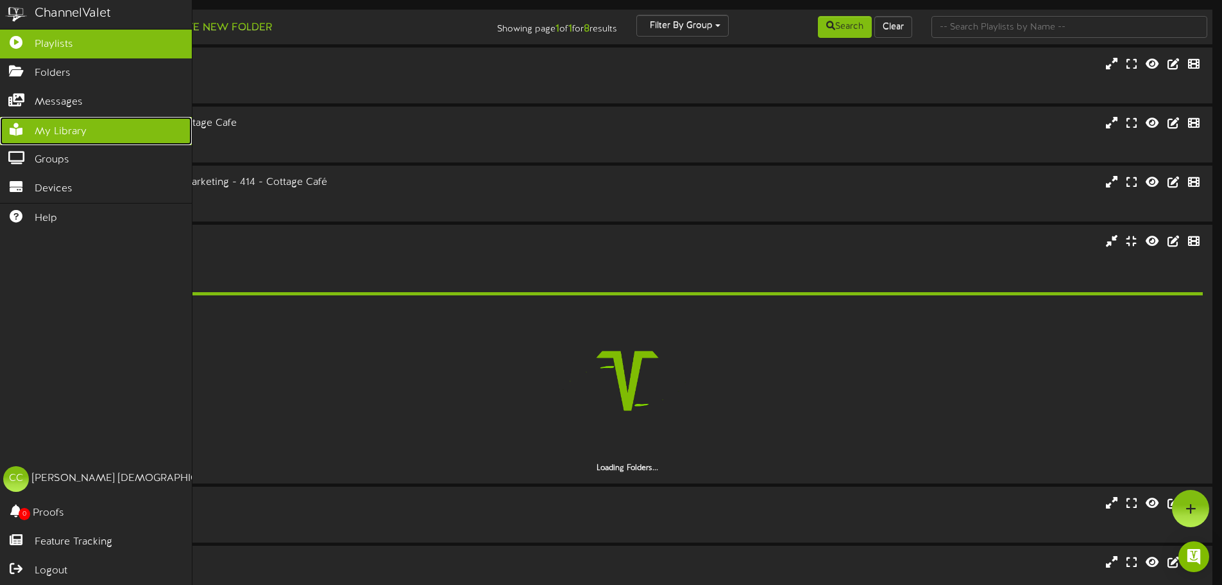
click at [119, 141] on link "My Library" at bounding box center [96, 131] width 192 height 29
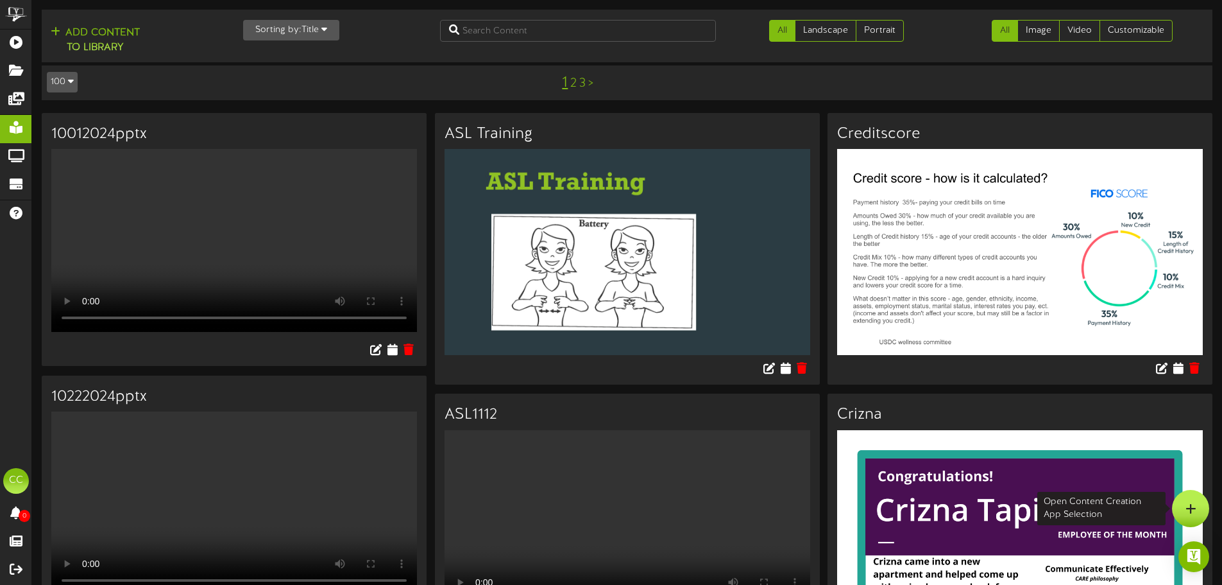
click at [1180, 498] on div at bounding box center [1190, 508] width 37 height 37
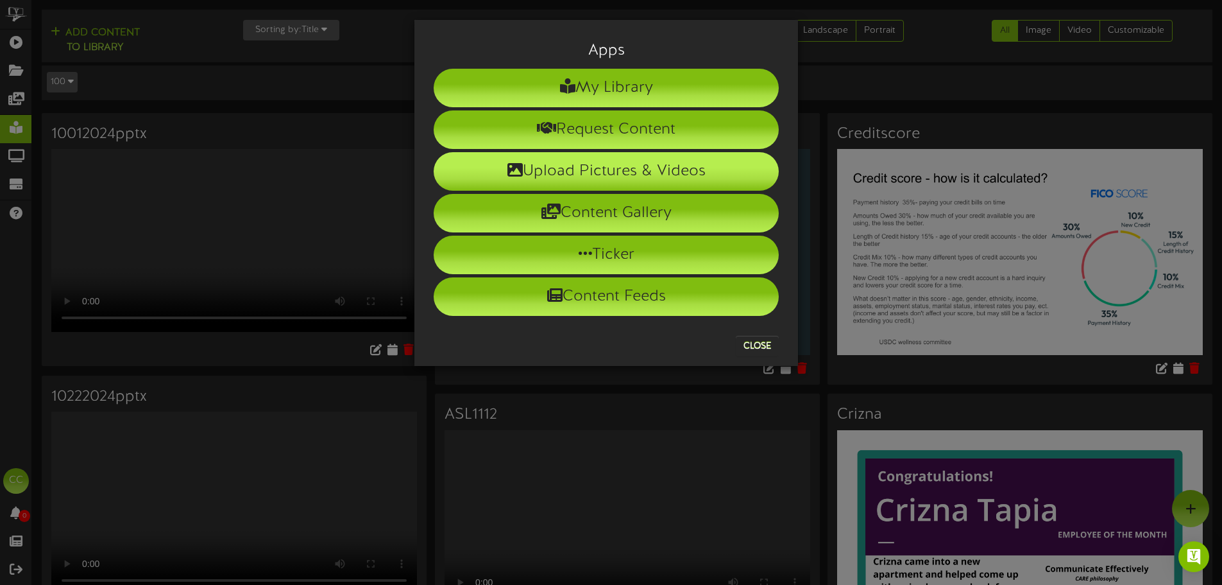
click at [640, 166] on li "Upload Pictures & Videos" at bounding box center [606, 171] width 345 height 39
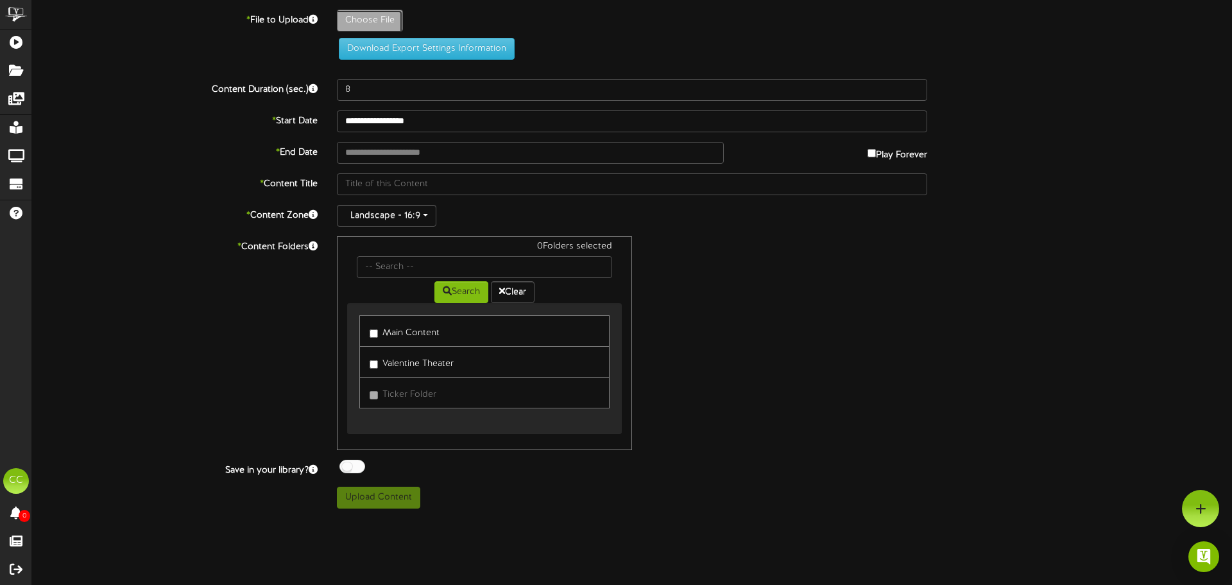
drag, startPoint x: 314, startPoint y: 30, endPoint x: 312, endPoint y: 19, distance: 11.1
click at [314, 30] on div "Download Export Settings Information" at bounding box center [632, 35] width 1238 height 50
click at [311, 14] on label "* File to Upload" at bounding box center [174, 18] width 305 height 17
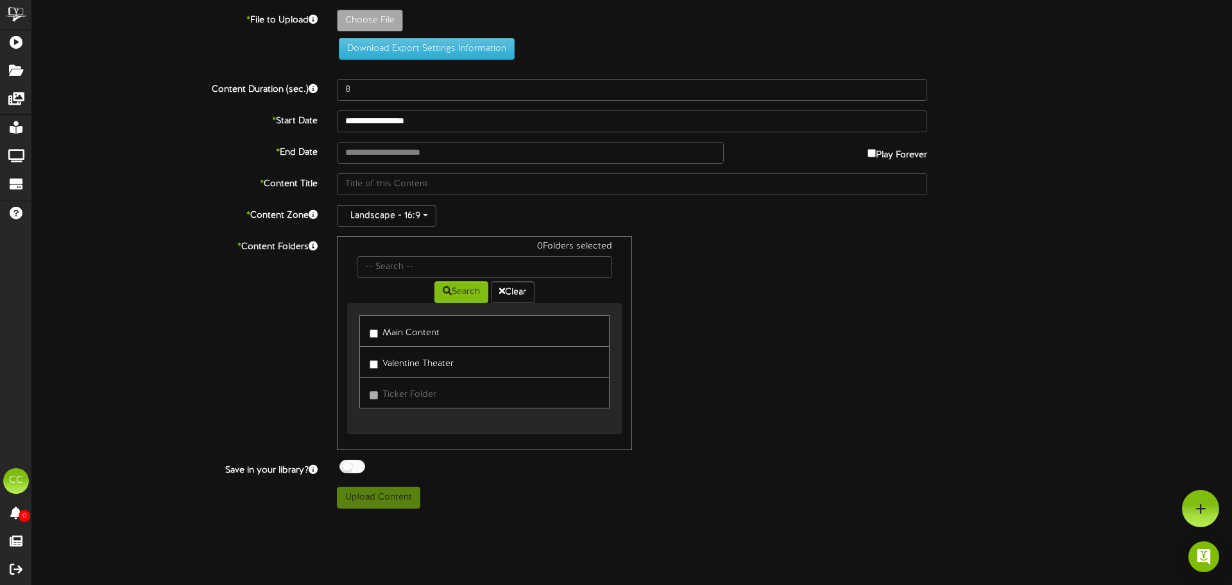
click at [315, 19] on icon at bounding box center [313, 19] width 9 height 9
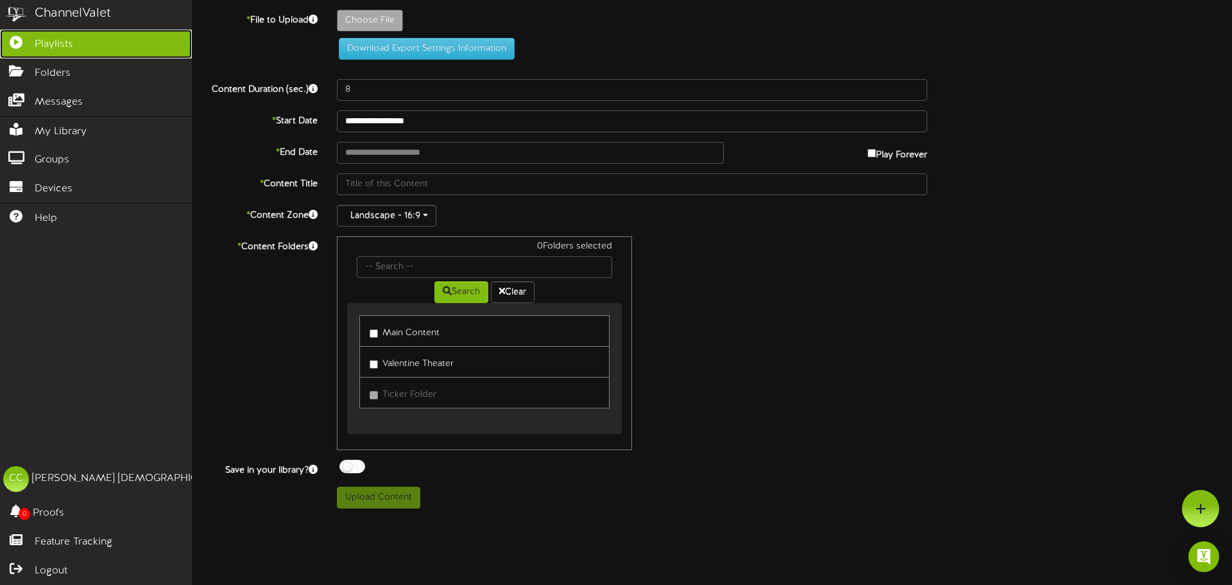
click at [87, 53] on link "Playlists" at bounding box center [96, 44] width 192 height 29
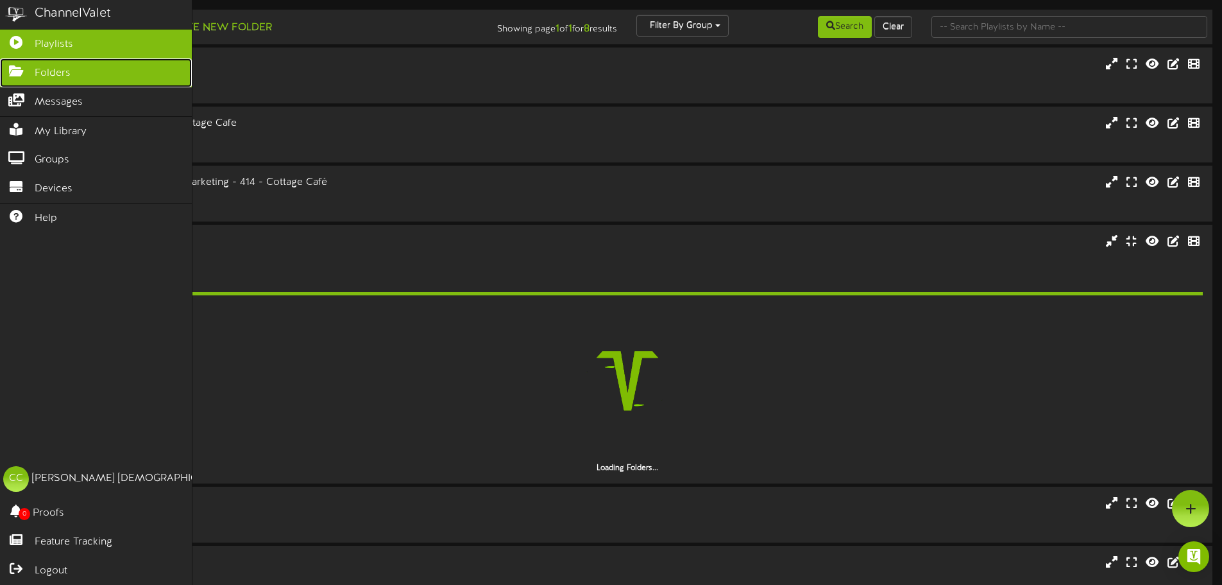
click at [17, 73] on icon at bounding box center [16, 70] width 32 height 10
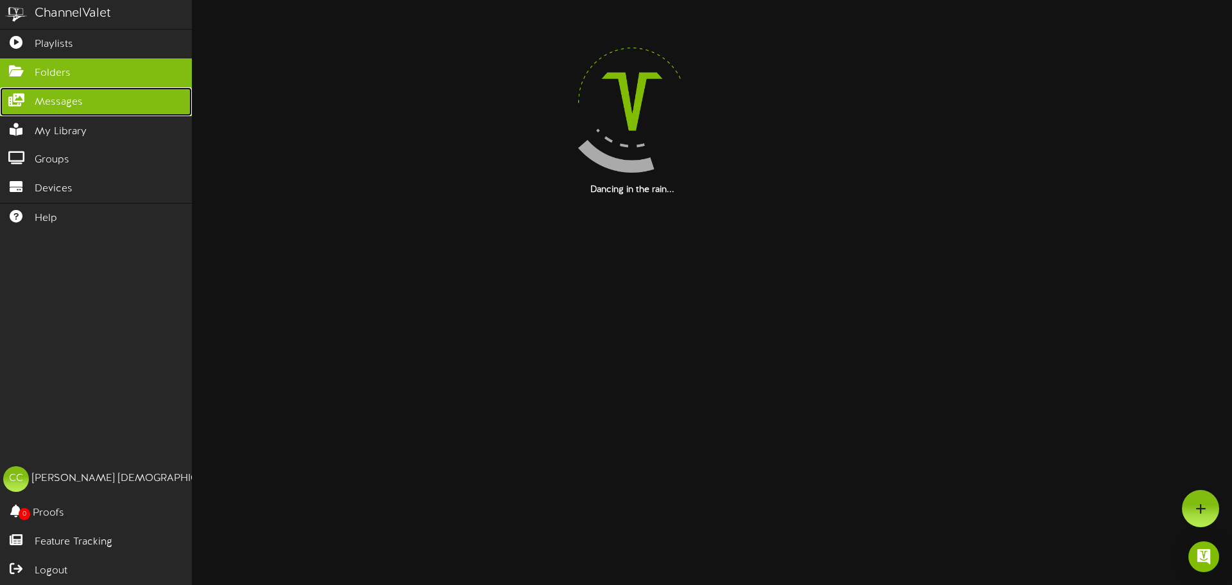
click at [46, 107] on span "Messages" at bounding box center [59, 102] width 48 height 15
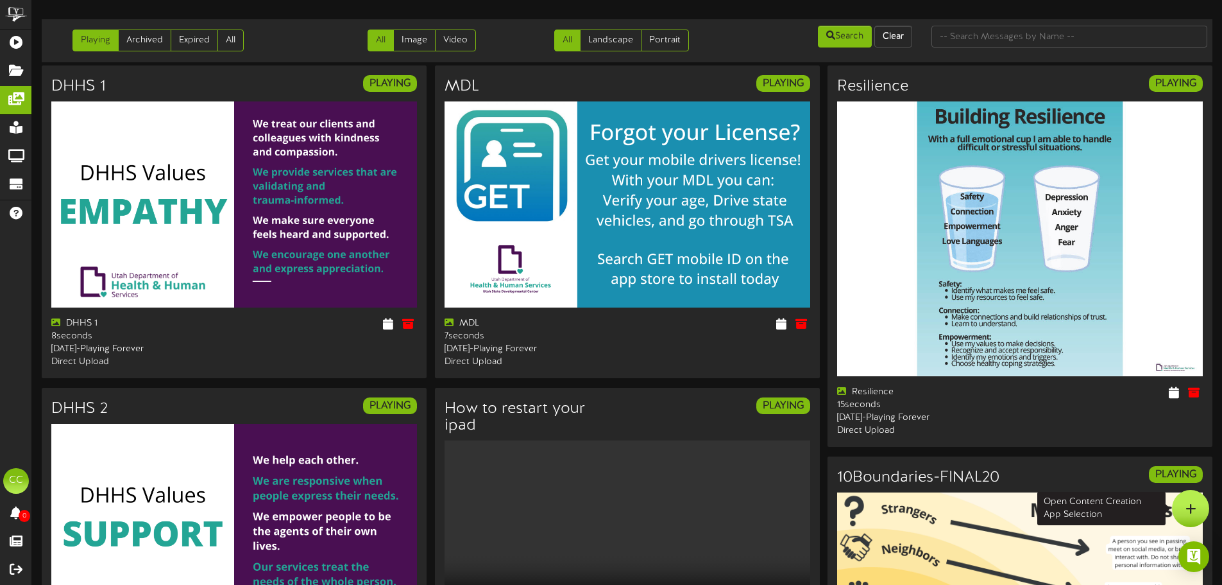
click at [1193, 495] on div at bounding box center [1190, 508] width 37 height 37
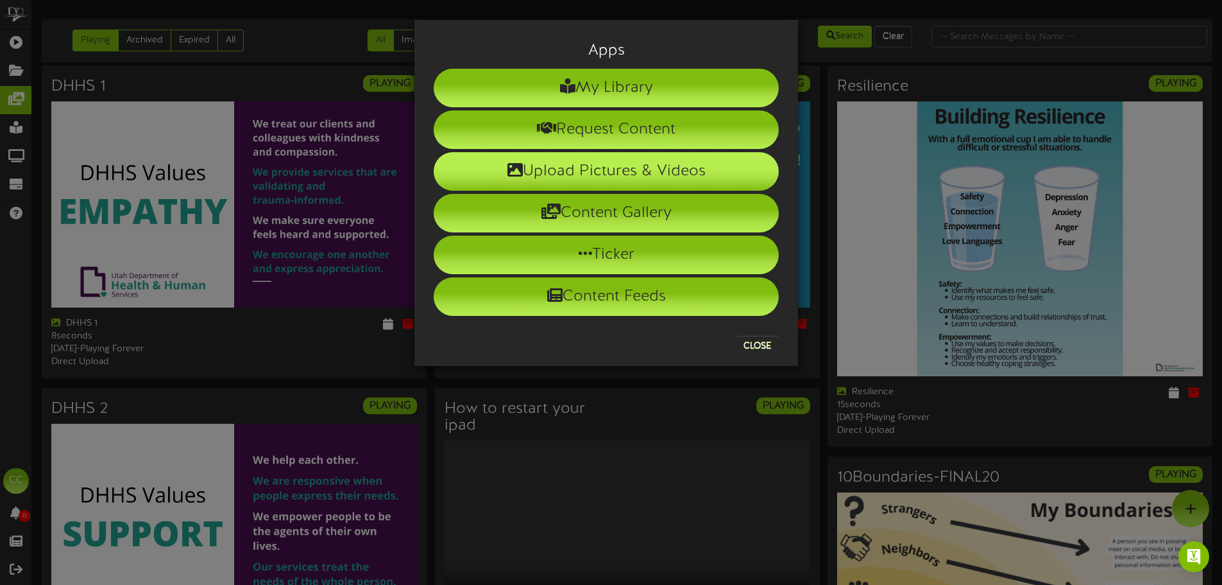
click at [609, 173] on li "Upload Pictures & Videos" at bounding box center [606, 171] width 345 height 39
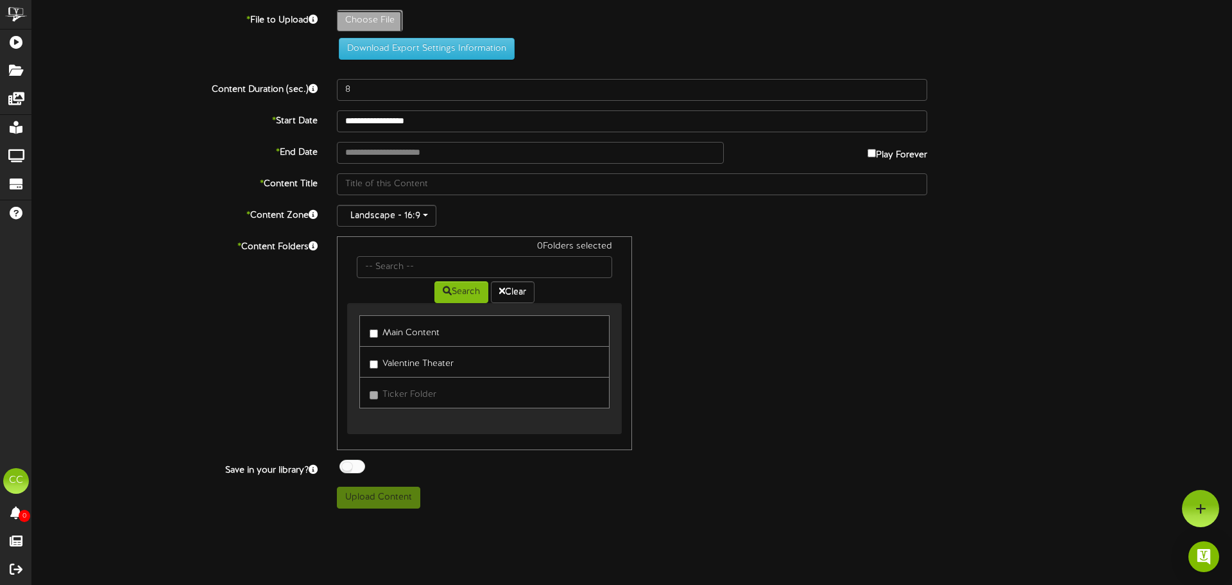
click at [1209, 506] on div at bounding box center [1200, 508] width 37 height 37
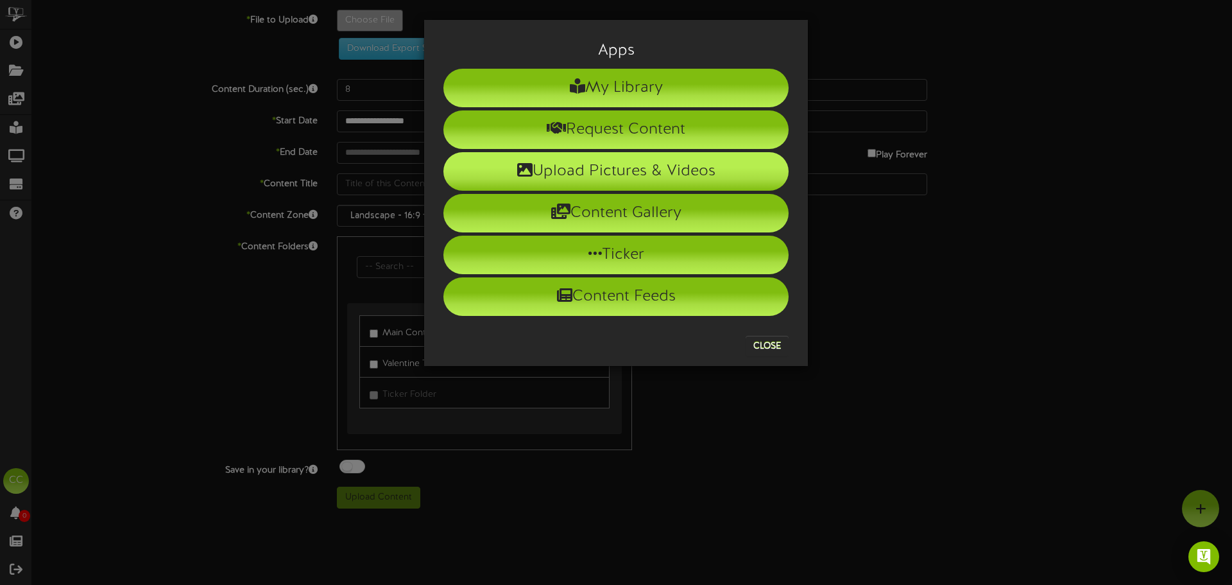
click at [597, 173] on li "Upload Pictures & Videos" at bounding box center [615, 171] width 345 height 39
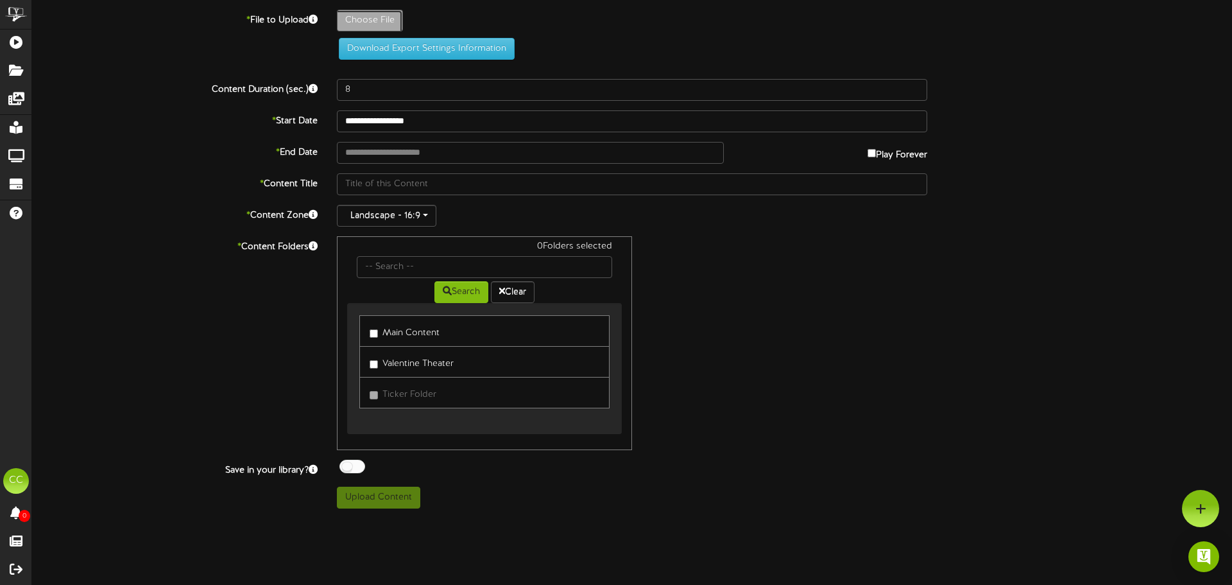
type input "**********"
type input "Unit2July2025EOMChristinaMartinez"
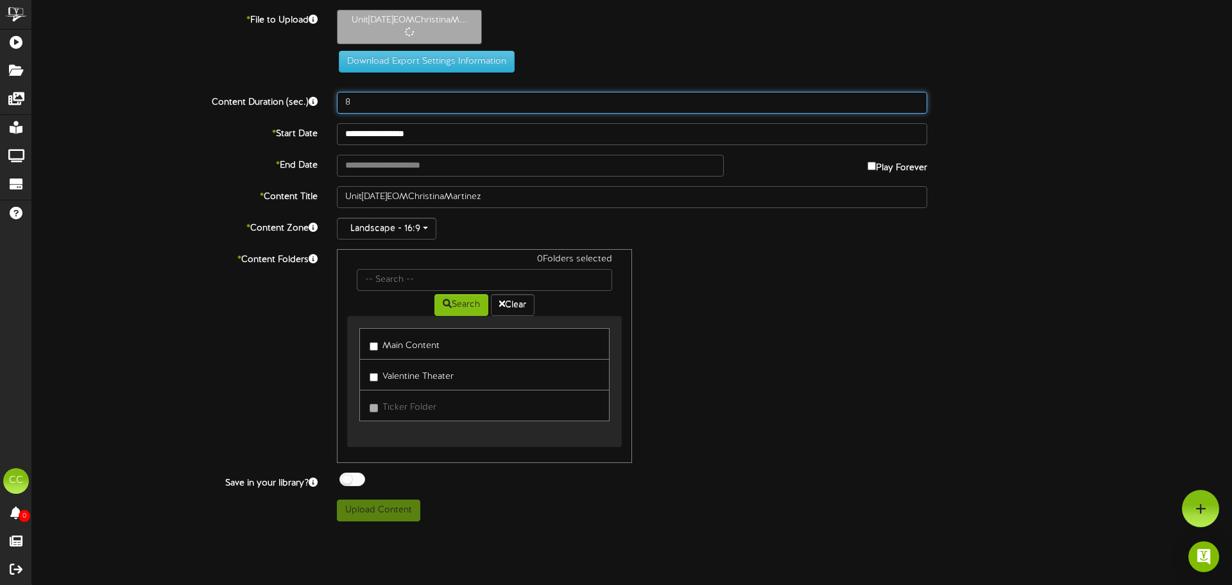
click at [416, 98] on input "8" at bounding box center [632, 103] width 590 height 22
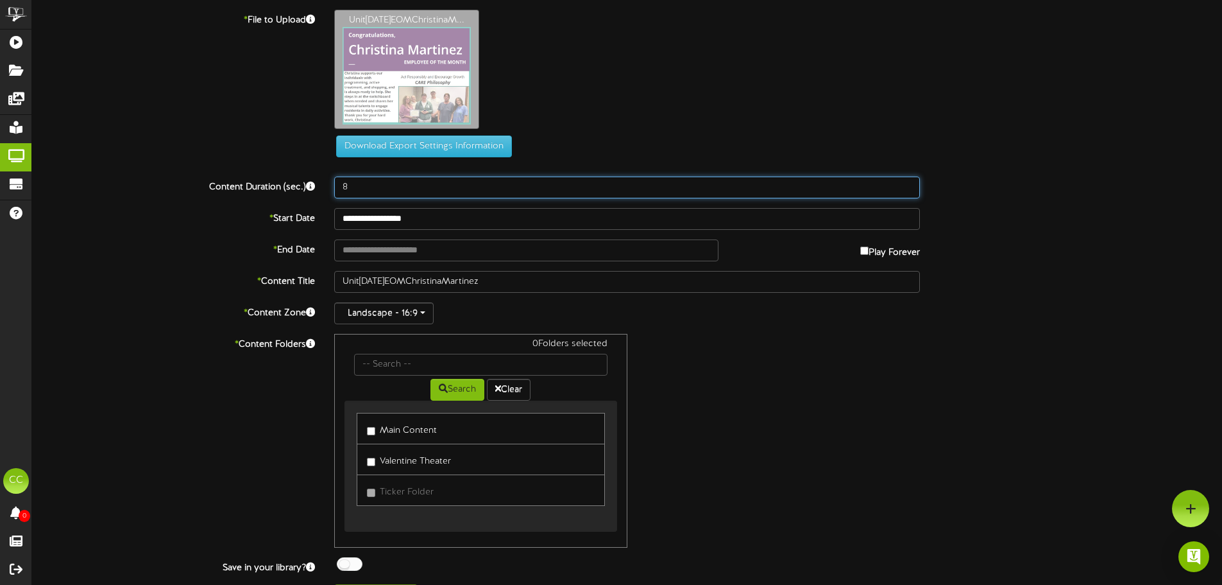
drag, startPoint x: 542, startPoint y: 183, endPoint x: 0, endPoint y: 151, distance: 542.5
click at [0, 151] on div "ChannelValet Playlists Folders Messages My Library Groups Devices Help CC Cynth…" at bounding box center [611, 307] width 1222 height 615
type input "15"
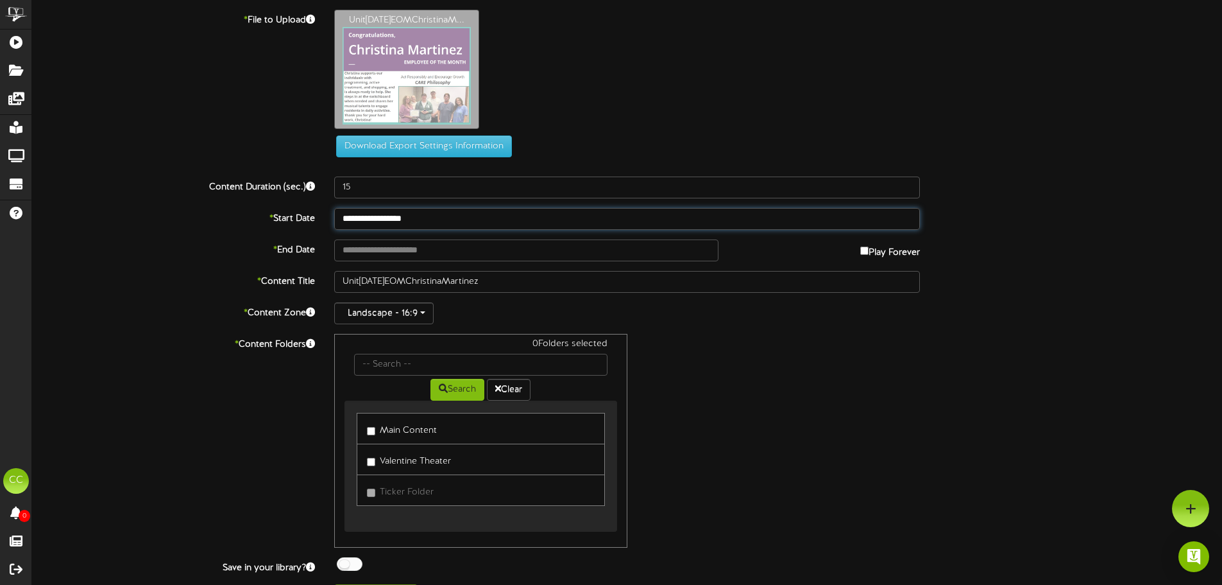
click at [443, 219] on input "**********" at bounding box center [627, 219] width 586 height 22
click at [459, 246] on input "**********" at bounding box center [526, 250] width 384 height 22
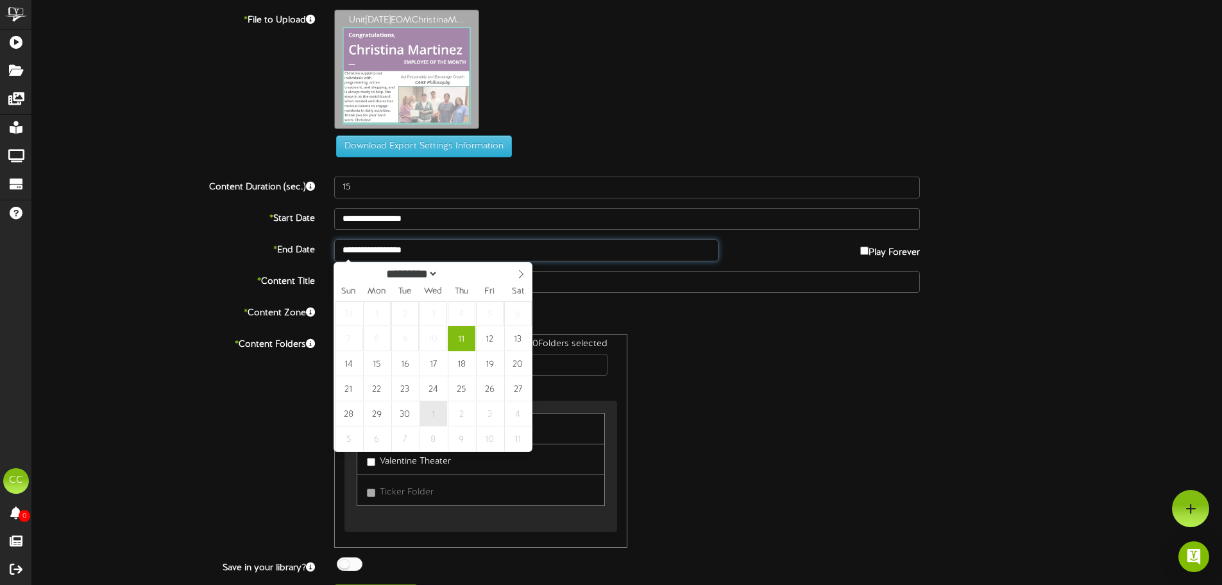
type input "**********"
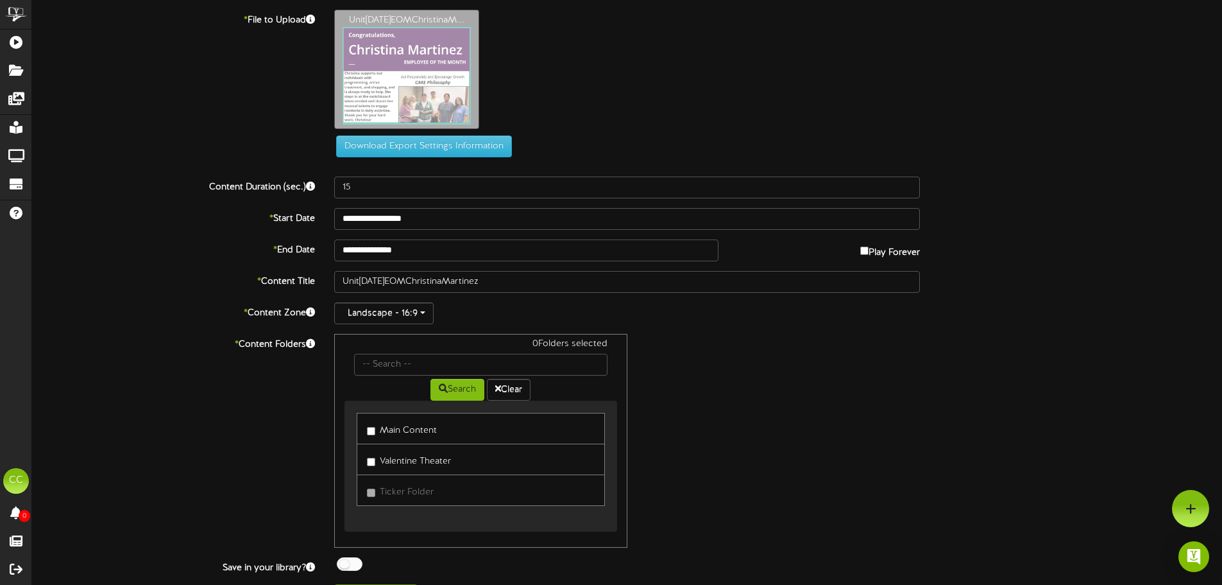
click at [793, 429] on div "0 Folders selected Search Clear Main Content Valentine Theater Ticker Folder" at bounding box center [627, 441] width 605 height 214
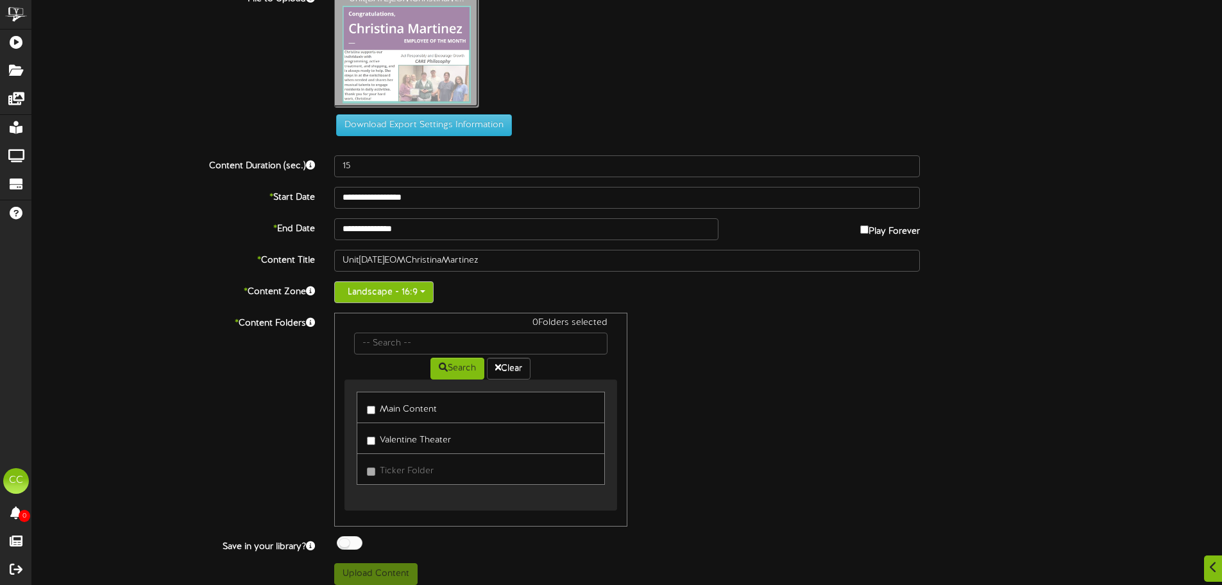
scroll to position [31, 0]
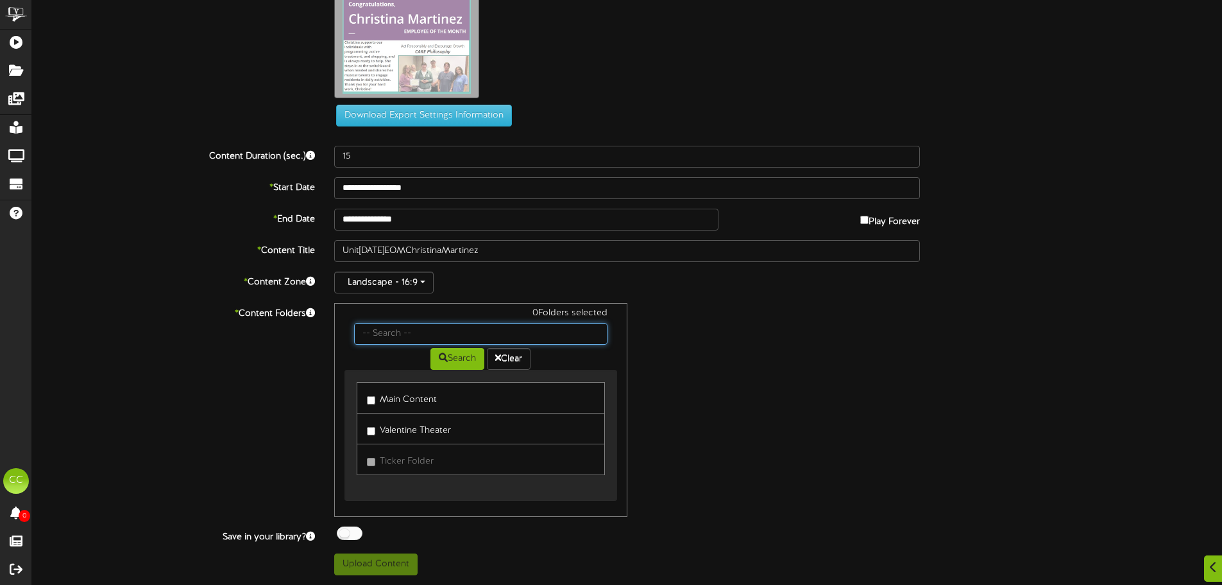
click at [441, 329] on input "text" at bounding box center [480, 334] width 253 height 22
click at [831, 389] on div "1 Folders selected Search Clear Main Content Valentine Theater Ticker Folder" at bounding box center [627, 410] width 605 height 214
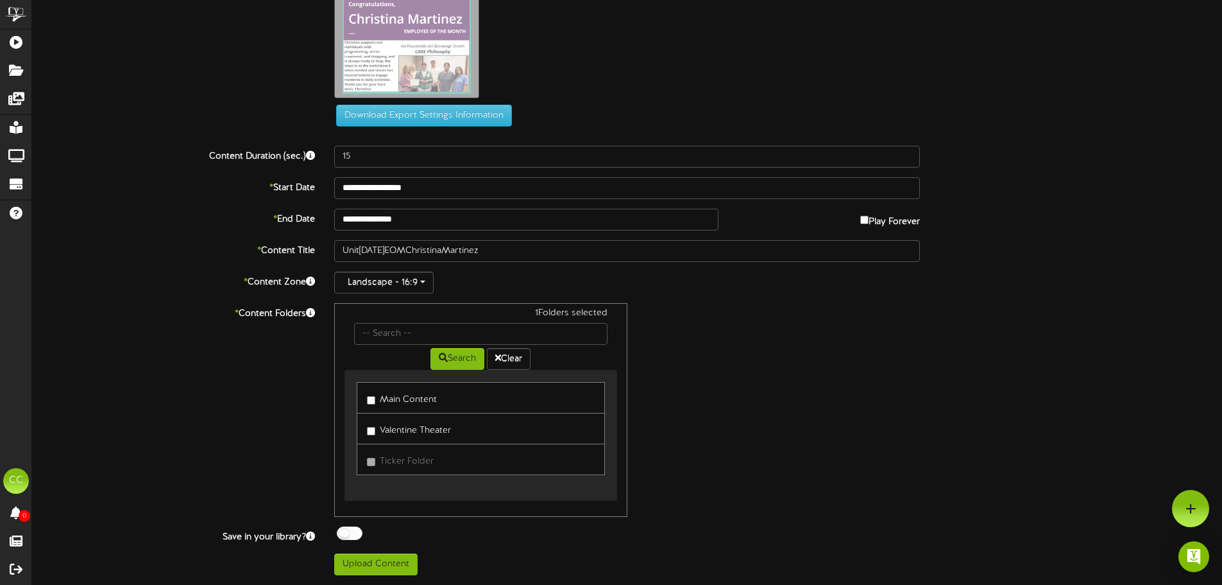
scroll to position [0, 0]
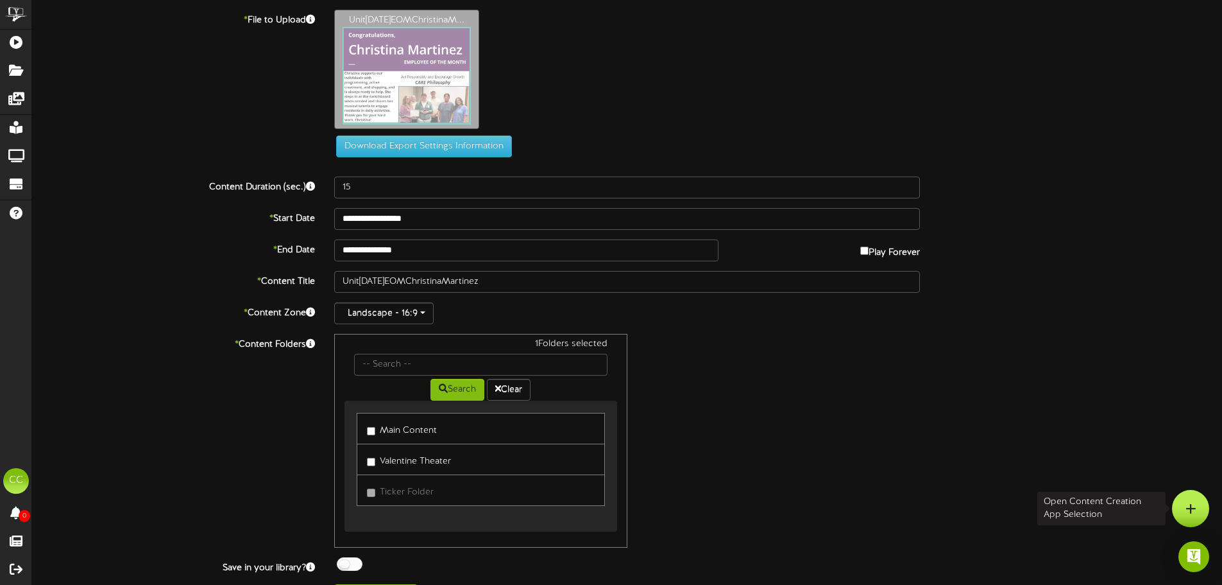
click at [1192, 504] on icon at bounding box center [1191, 508] width 11 height 12
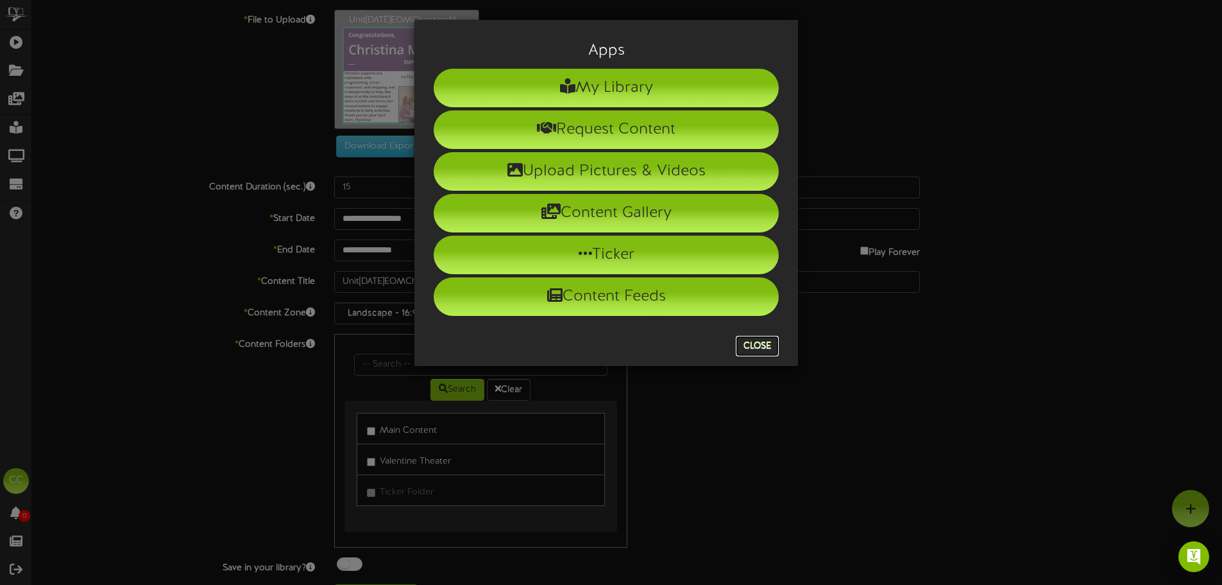
click at [742, 339] on button "Close" at bounding box center [757, 346] width 43 height 21
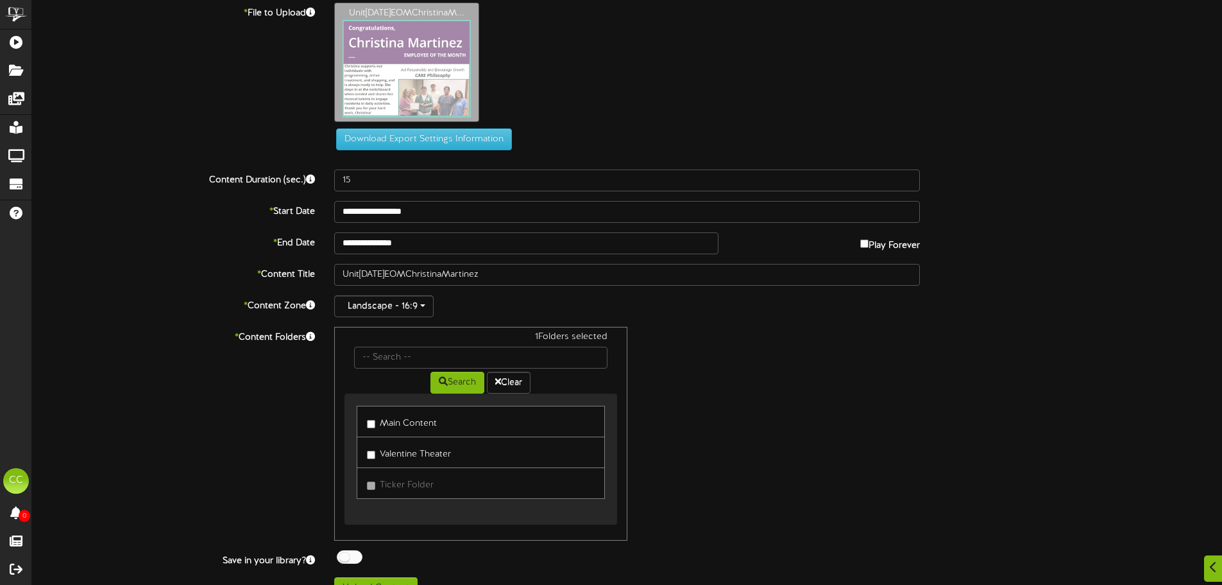
scroll to position [31, 0]
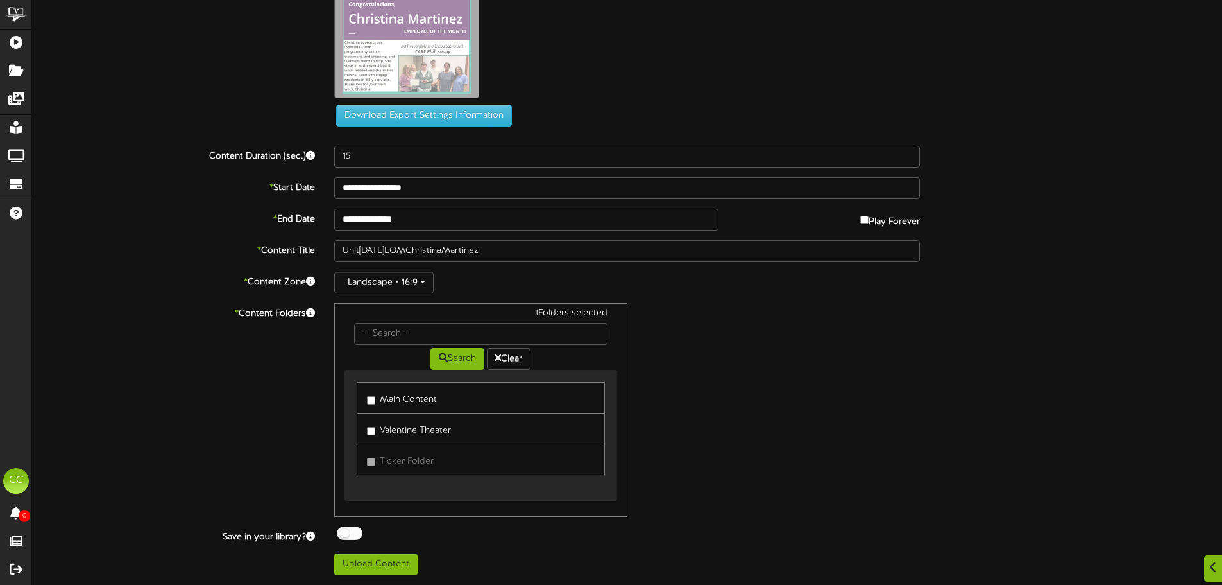
click at [359, 575] on div "ChannelValet Playlists Folders Messages My Library Groups Devices Help CC Cynth…" at bounding box center [611, 276] width 1222 height 615
click at [355, 568] on button "Upload Content" at bounding box center [375, 564] width 83 height 22
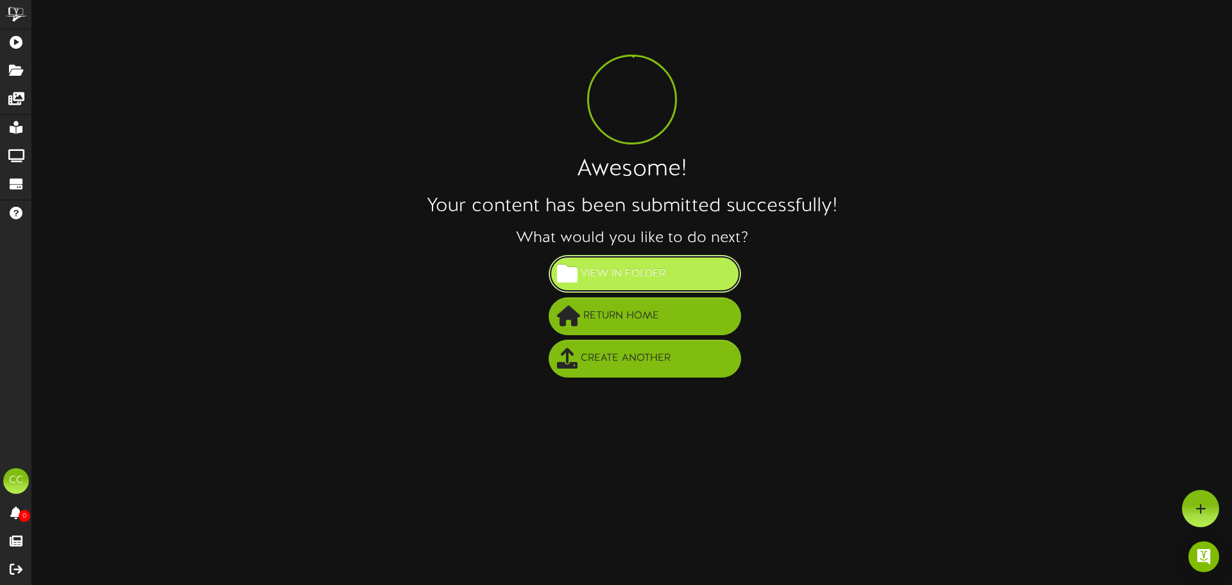
click at [586, 284] on span "View in Folder" at bounding box center [623, 273] width 91 height 21
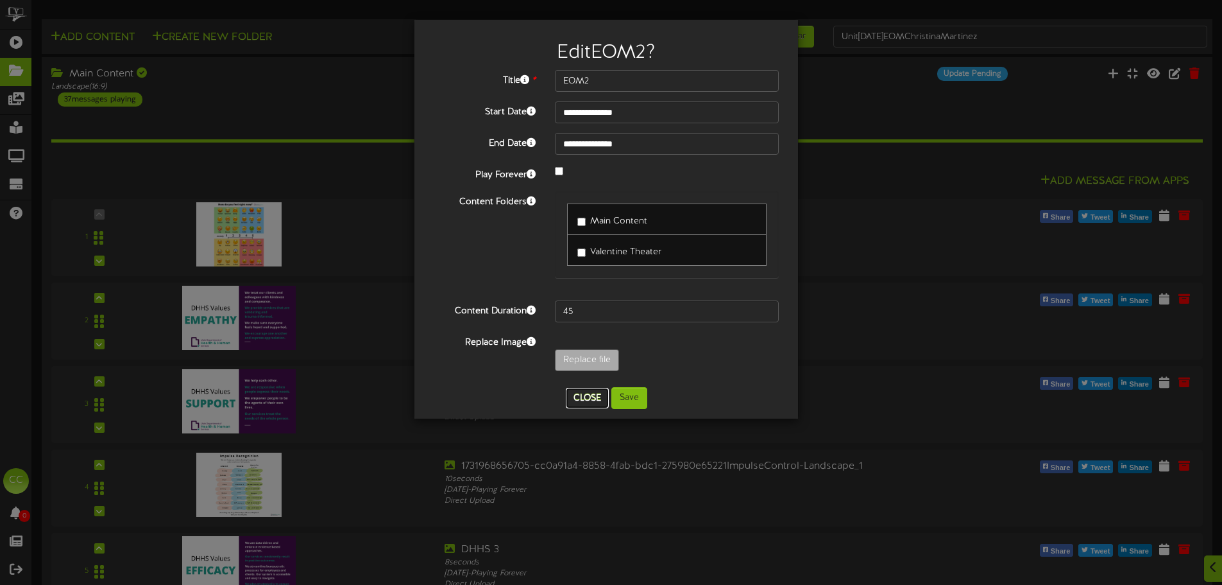
click at [589, 396] on button "Close" at bounding box center [587, 398] width 43 height 21
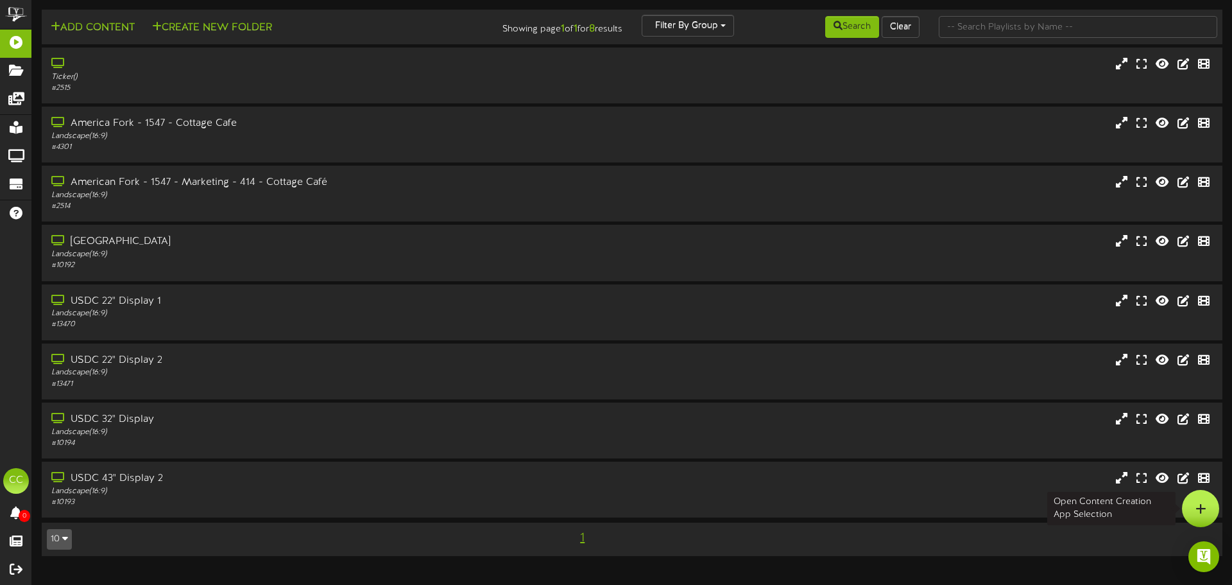
click at [1195, 509] on div at bounding box center [1200, 508] width 37 height 37
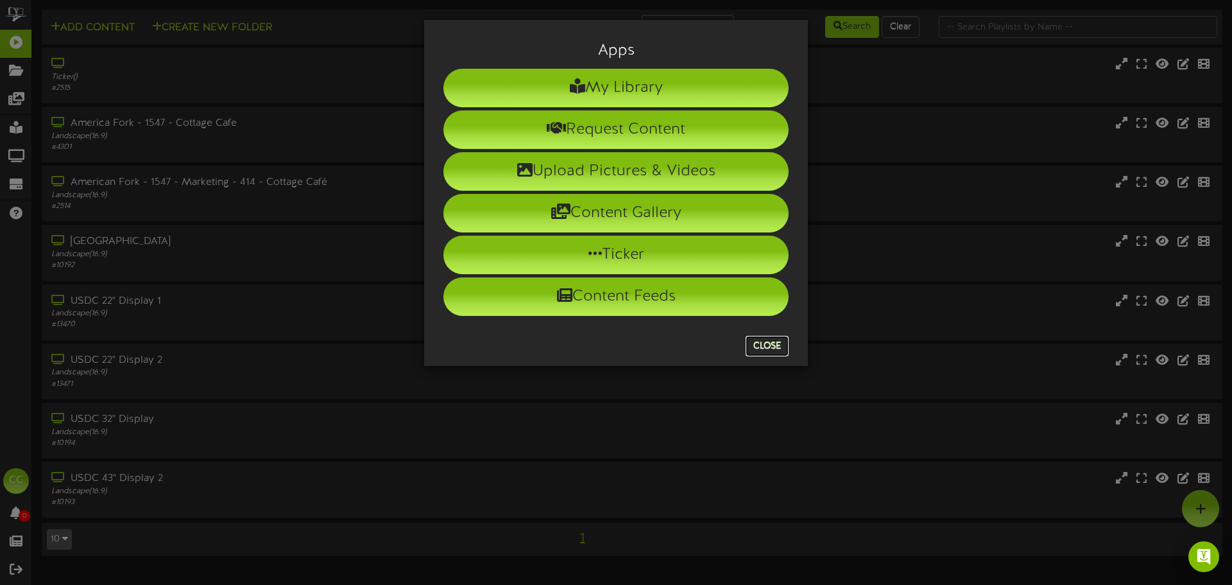
drag, startPoint x: 775, startPoint y: 339, endPoint x: 742, endPoint y: 330, distance: 33.8
click at [775, 339] on button "Close" at bounding box center [767, 346] width 43 height 21
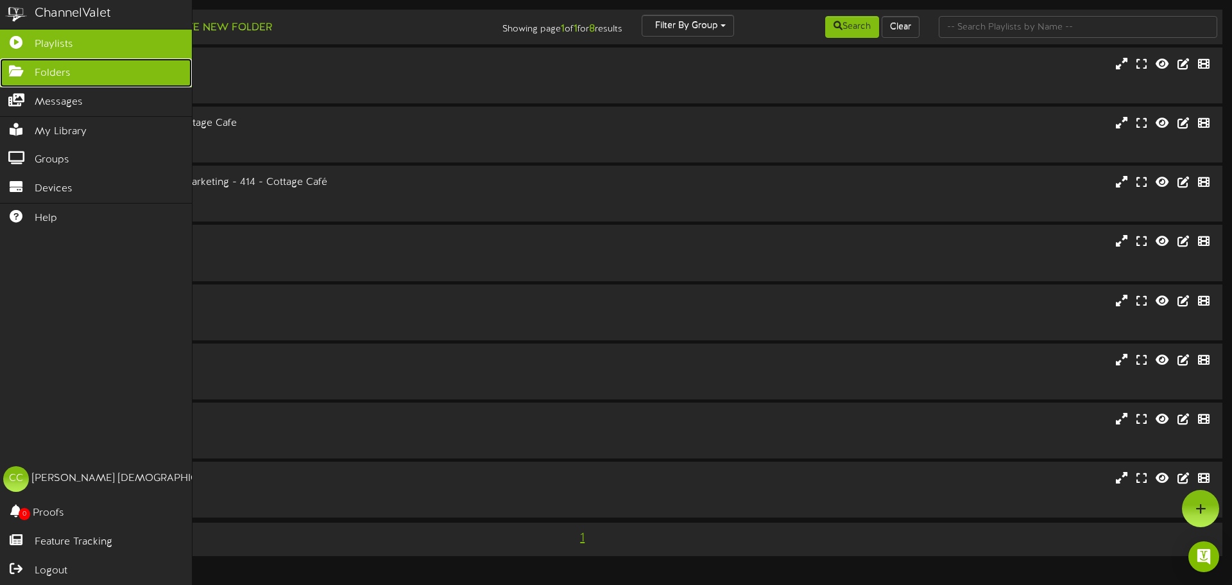
click at [23, 70] on icon at bounding box center [16, 70] width 32 height 10
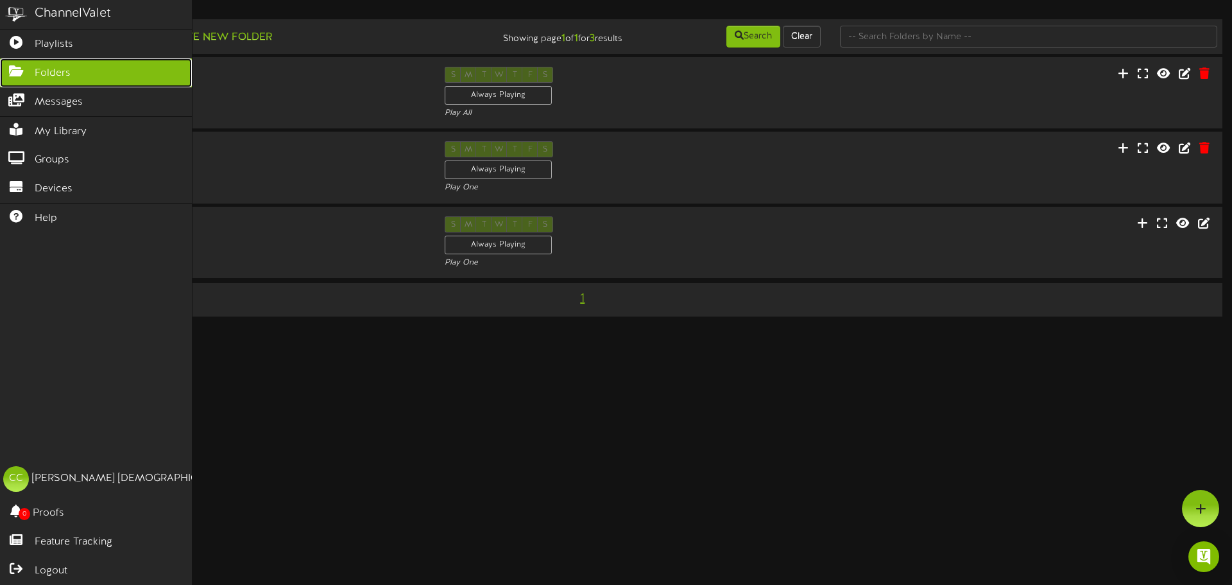
click at [38, 78] on span "Folders" at bounding box center [53, 73] width 36 height 15
click at [2, 39] on icon at bounding box center [16, 41] width 32 height 10
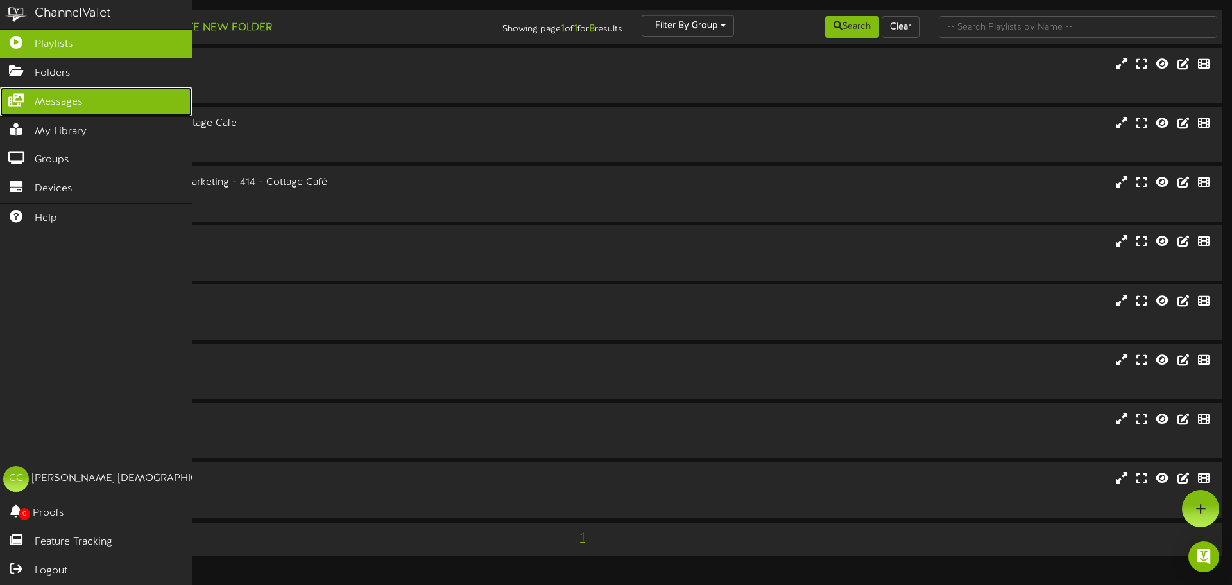
click at [28, 104] on link "Messages" at bounding box center [96, 101] width 192 height 29
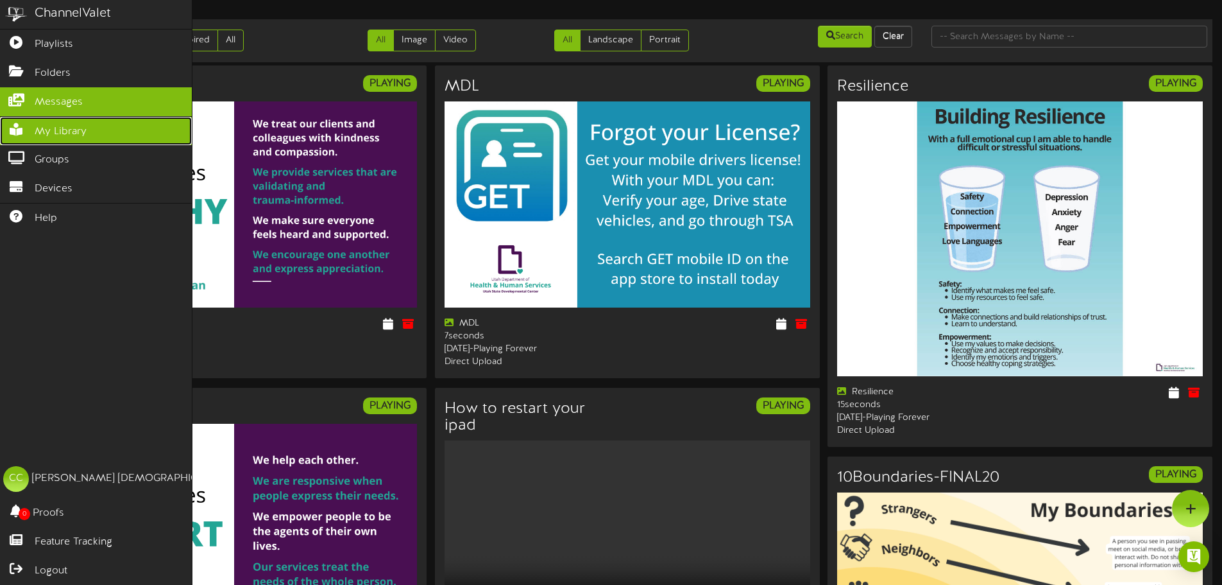
click at [87, 132] on link "My Library" at bounding box center [96, 131] width 192 height 29
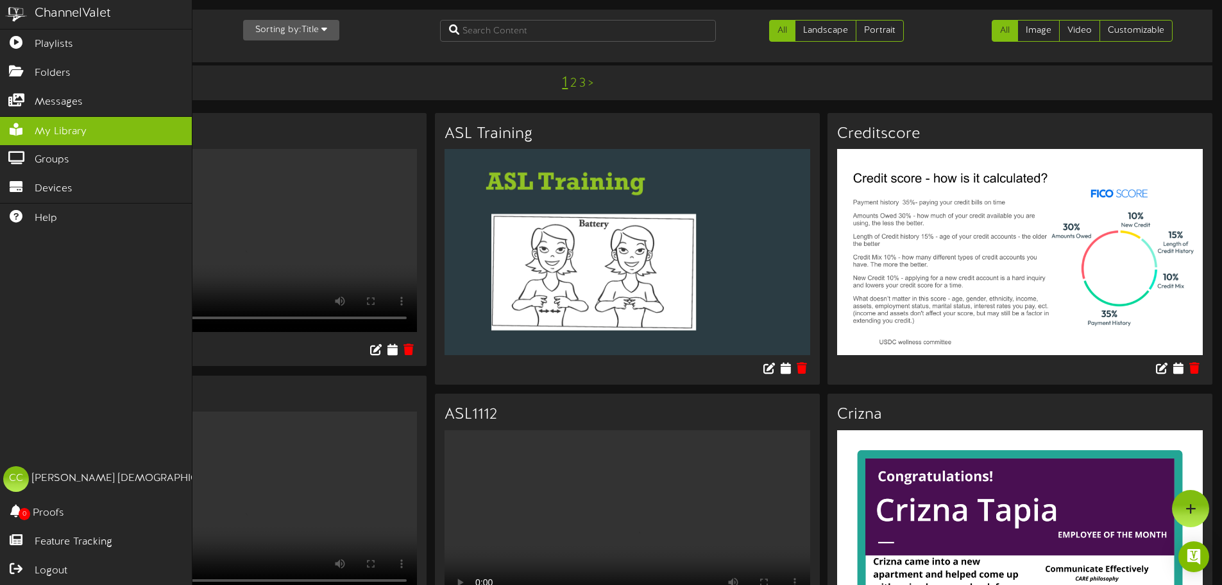
click at [112, 320] on div "ChannelValet Playlists Folders Messages My Library Groups Devices Help CC Cynth…" at bounding box center [96, 292] width 193 height 585
